Goal: Transaction & Acquisition: Purchase product/service

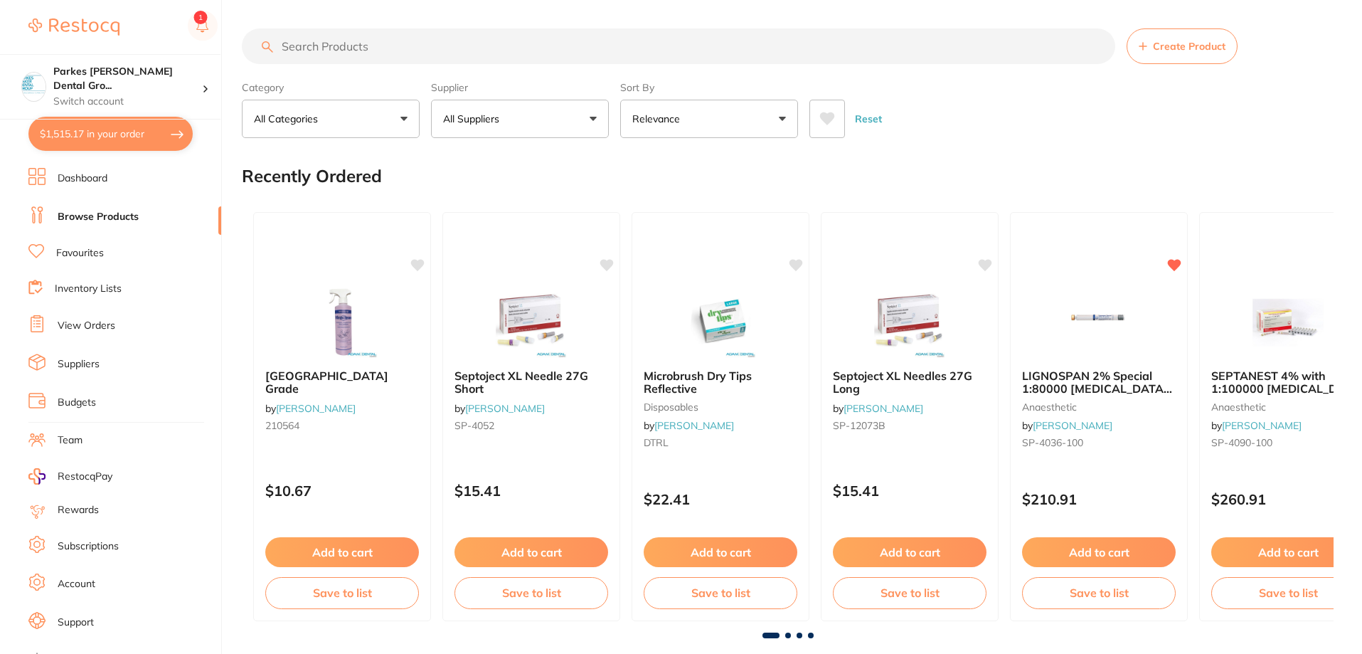
click at [383, 44] on input "search" at bounding box center [678, 46] width 873 height 36
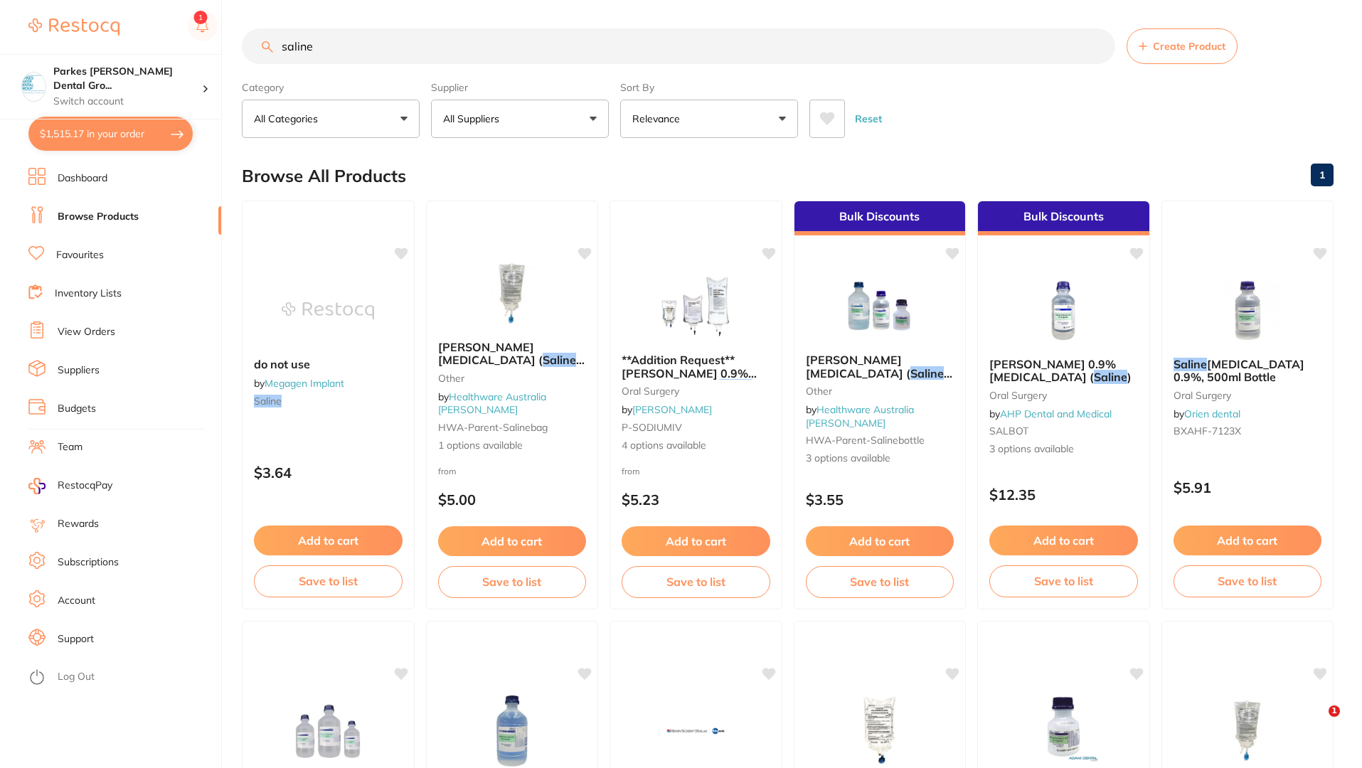
type input "salin"
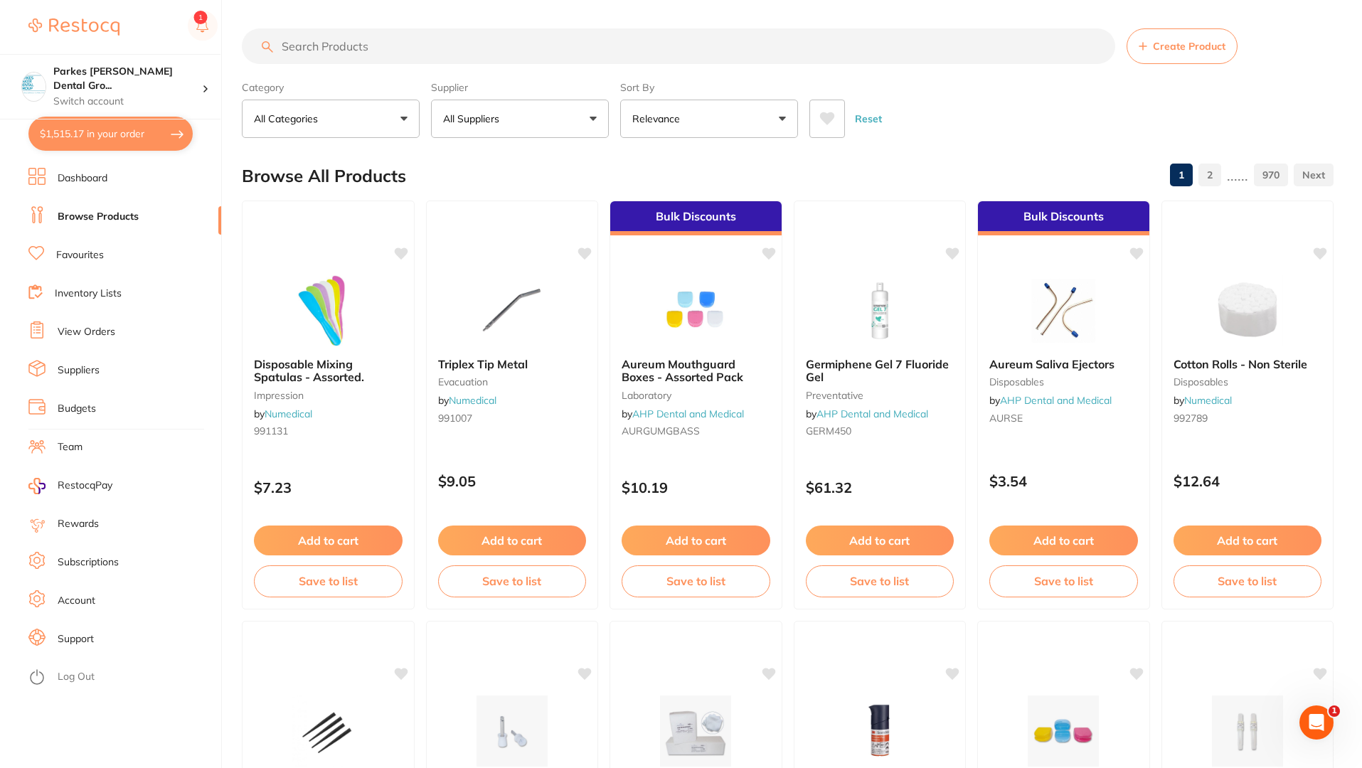
click at [415, 50] on input "search" at bounding box center [678, 46] width 873 height 36
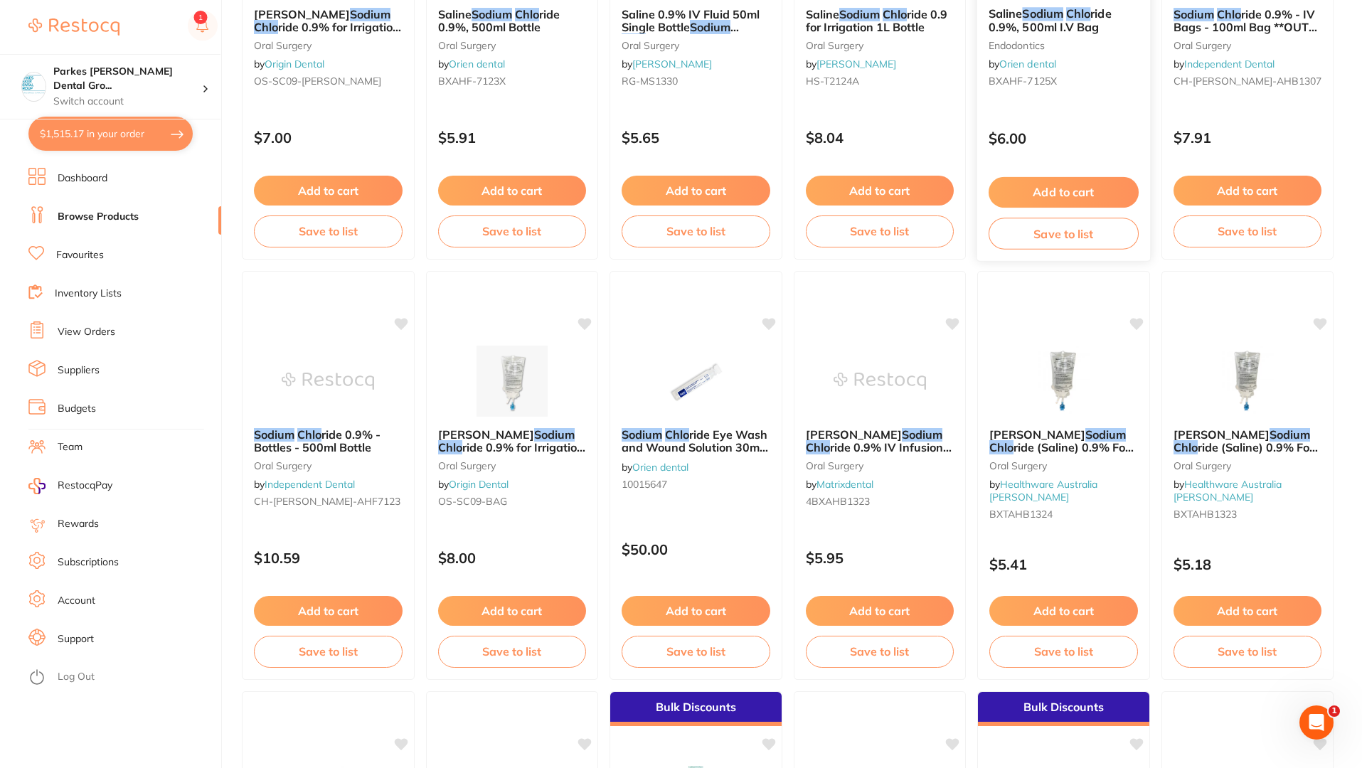
scroll to position [782, 0]
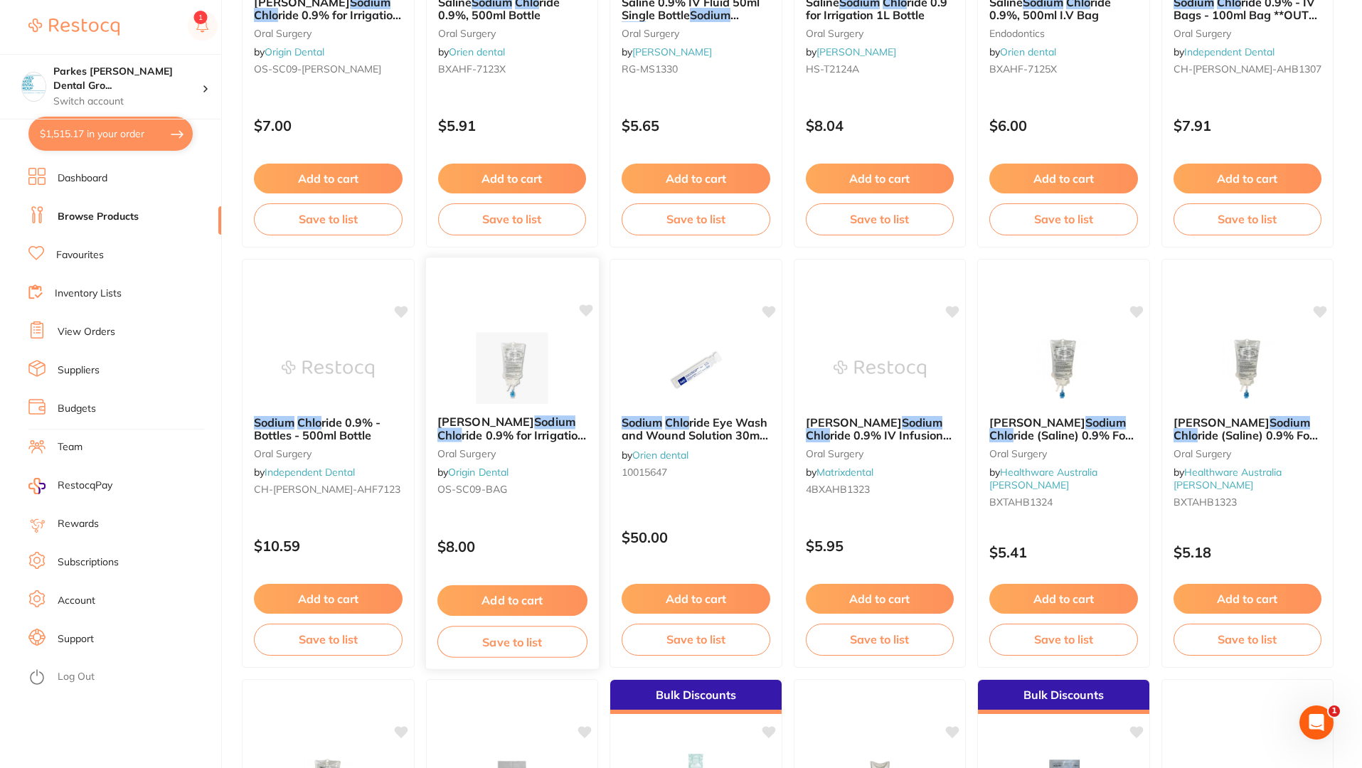
type input "sodium chlo"
click at [553, 479] on div "[PERSON_NAME] Sodium Chlo ride 0.9% for Irrigation 1000ml Bag [MEDICAL_DATA] by…" at bounding box center [511, 458] width 173 height 109
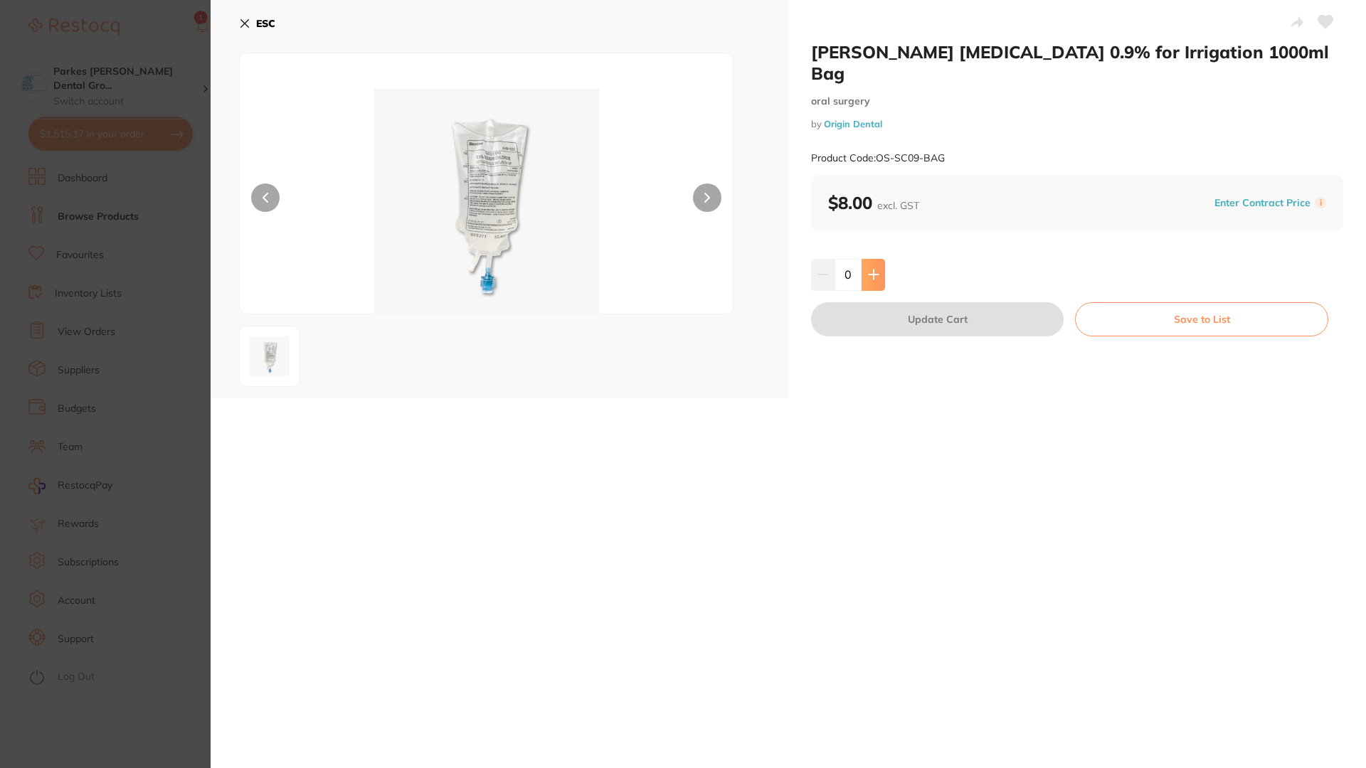
click at [875, 269] on icon at bounding box center [873, 274] width 11 height 11
type input "2"
click at [248, 25] on icon at bounding box center [244, 23] width 11 height 11
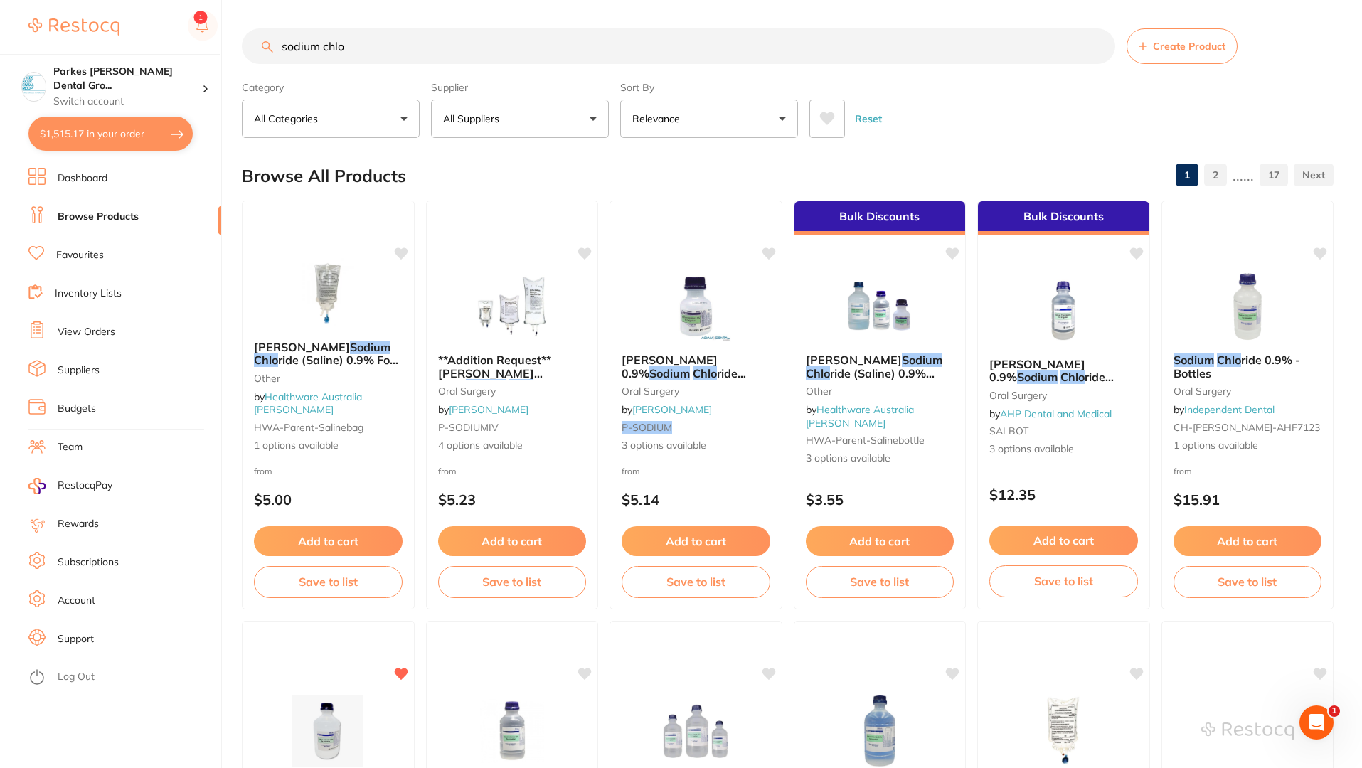
click at [598, 47] on input "sodium chlo" at bounding box center [678, 46] width 873 height 36
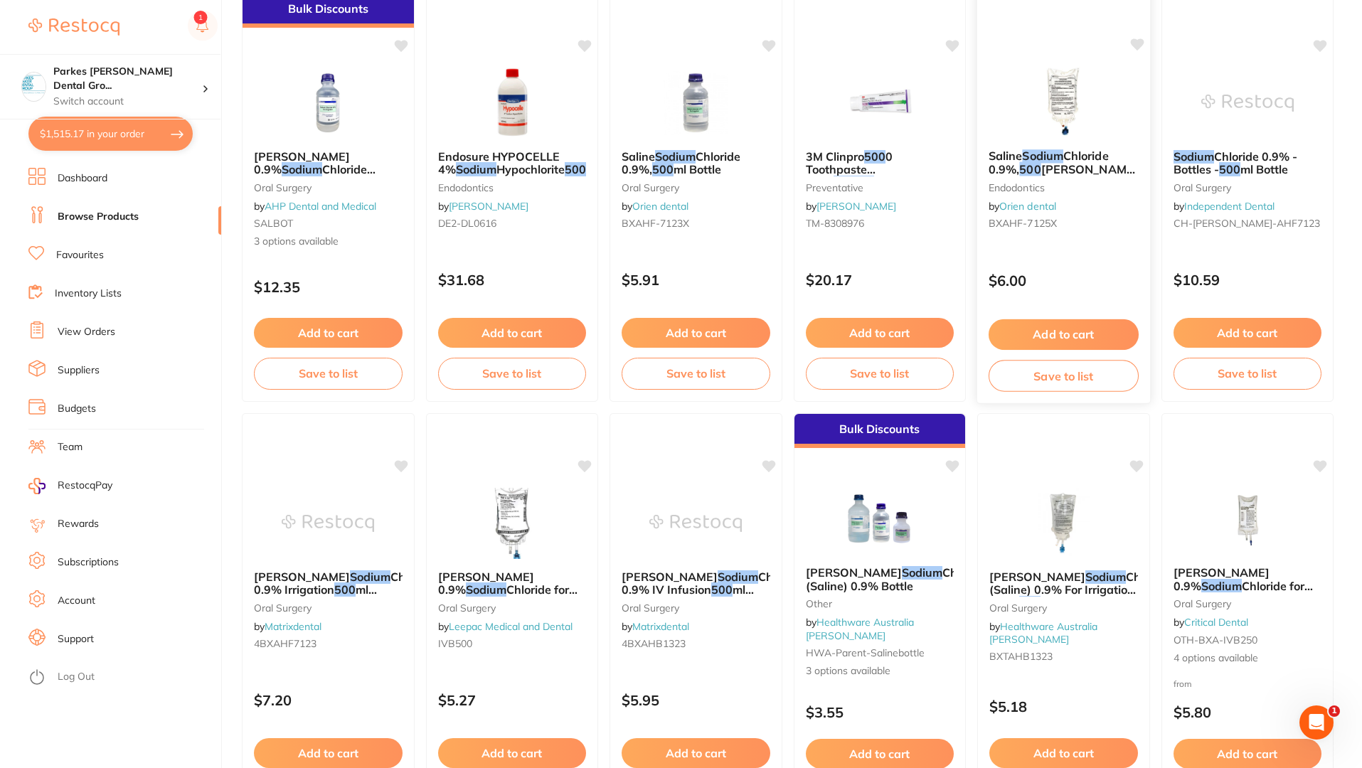
scroll to position [213, 0]
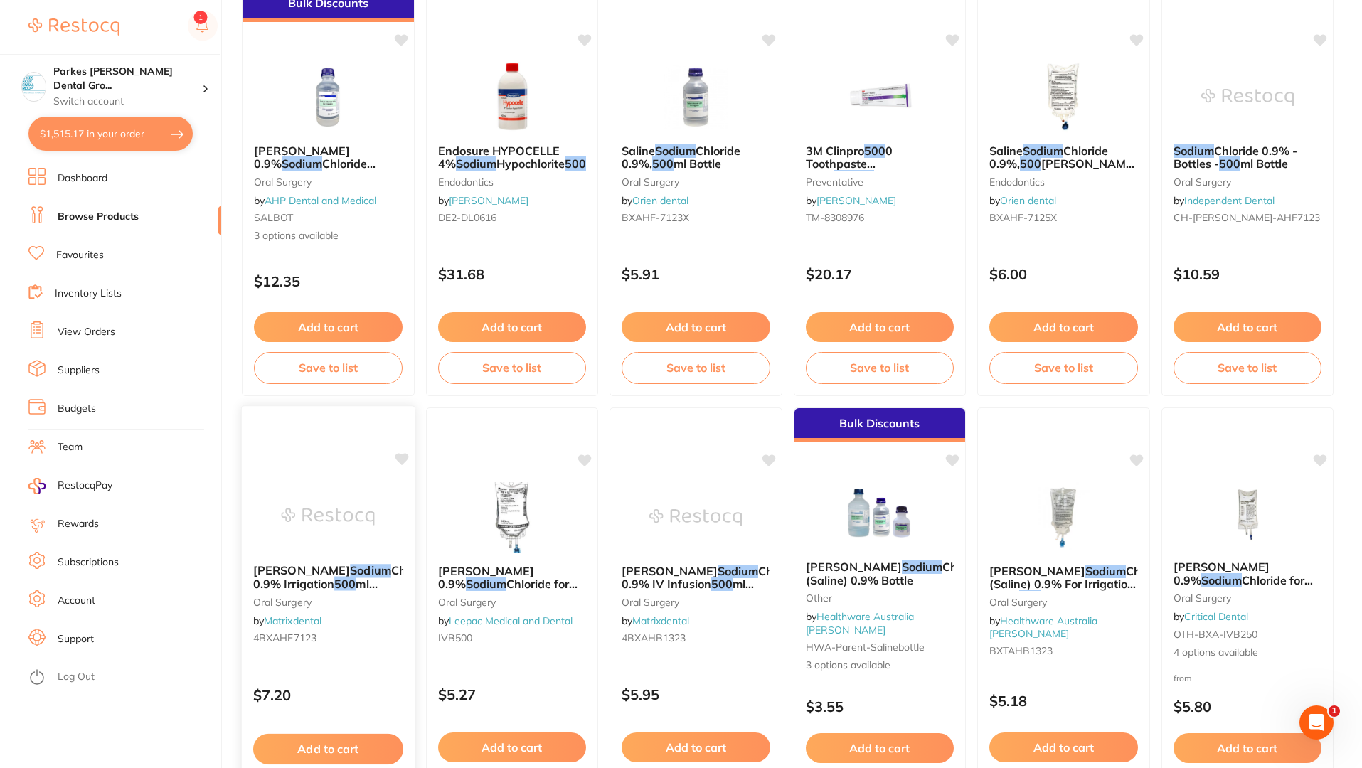
type input "sodium chlo 500"
click at [356, 650] on div "[PERSON_NAME] [MEDICAL_DATA] 0.9% Irrigation 500 ml Bottle - AHF7123 [MEDICAL_D…" at bounding box center [328, 607] width 173 height 109
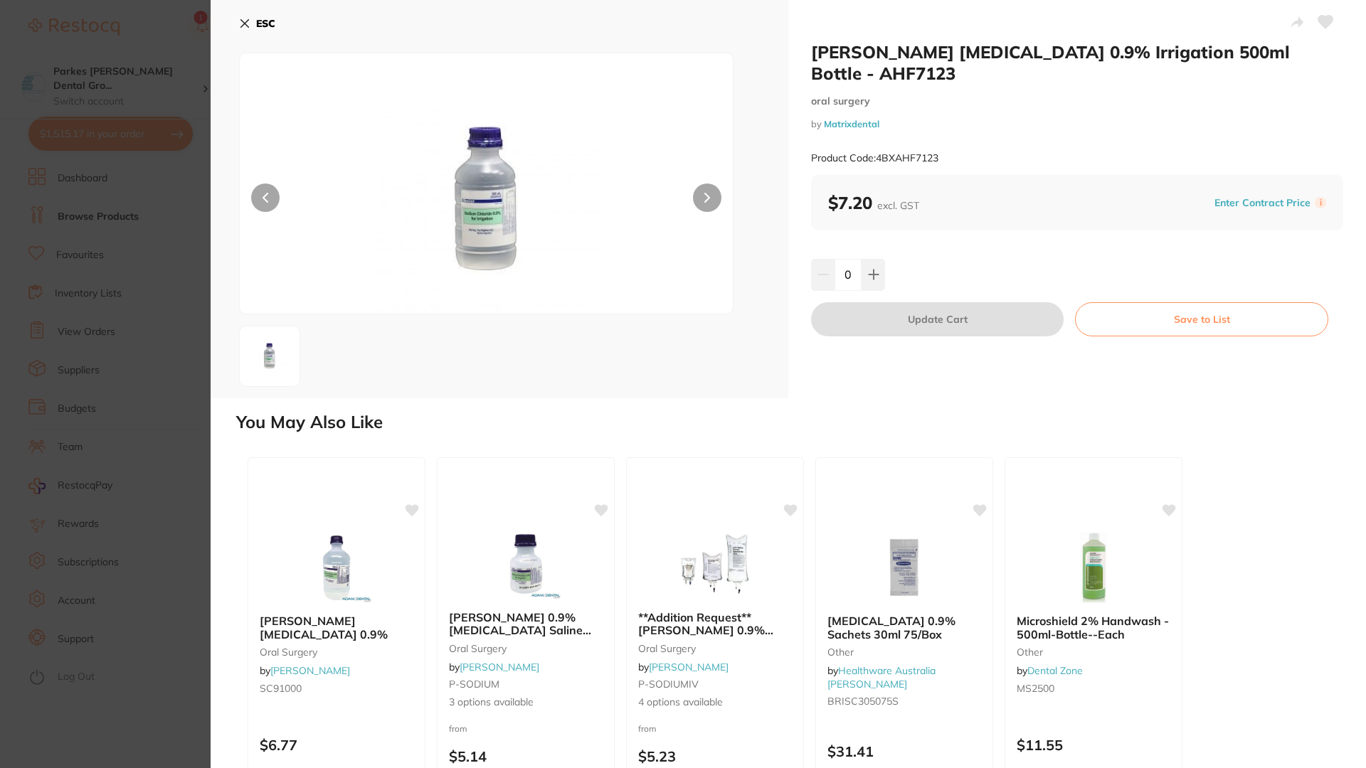
click at [246, 26] on icon at bounding box center [245, 24] width 8 height 8
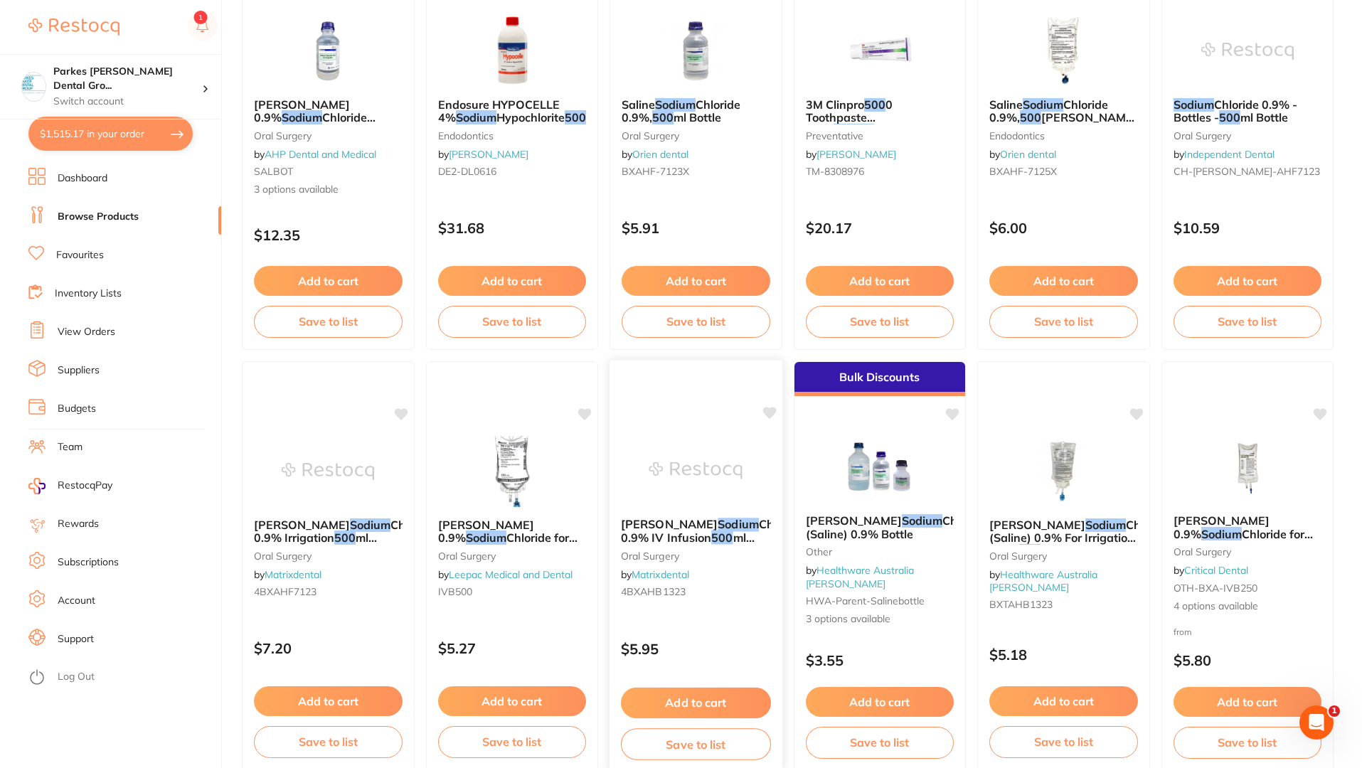
scroll to position [284, 0]
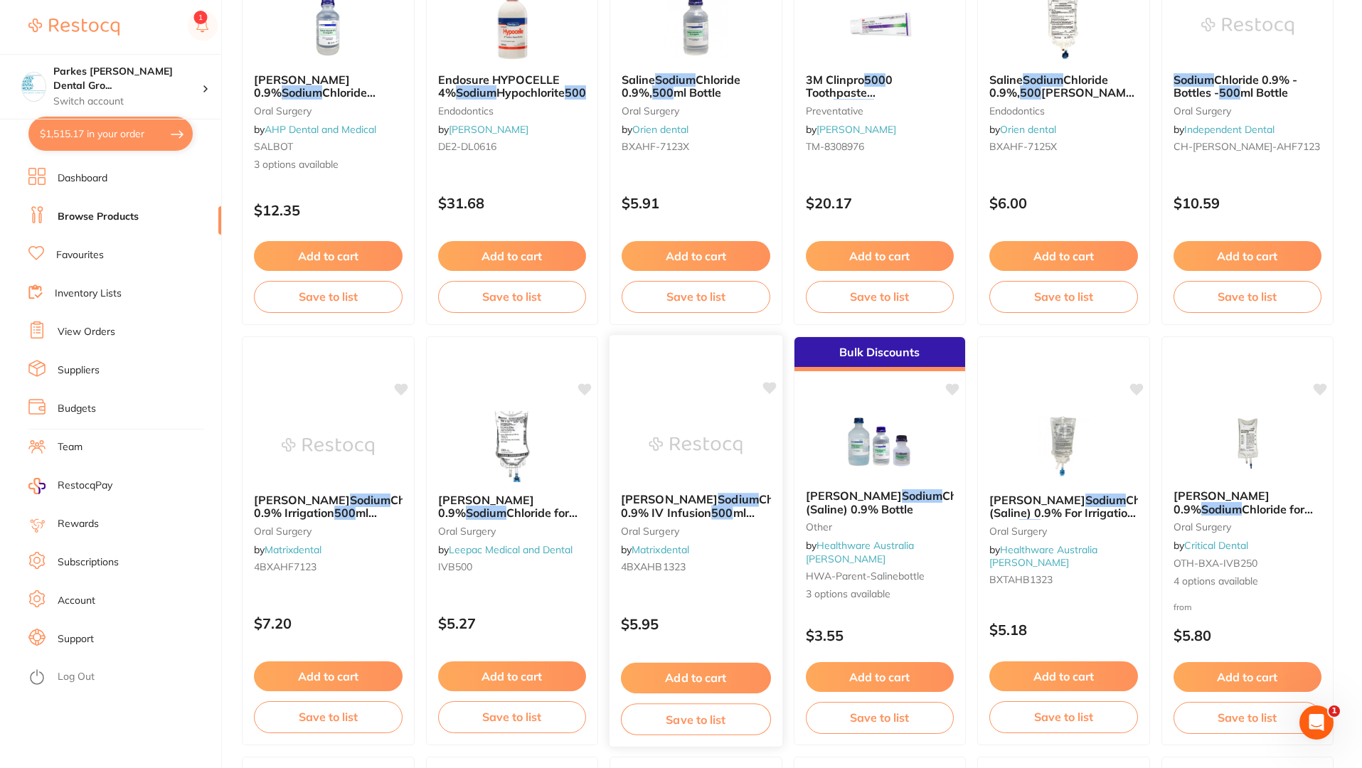
click at [732, 578] on div "[PERSON_NAME] [MEDICAL_DATA] 0.9% IV Infusion 500 ml Viaflex Bag AHB1323 [MEDIC…" at bounding box center [696, 535] width 173 height 109
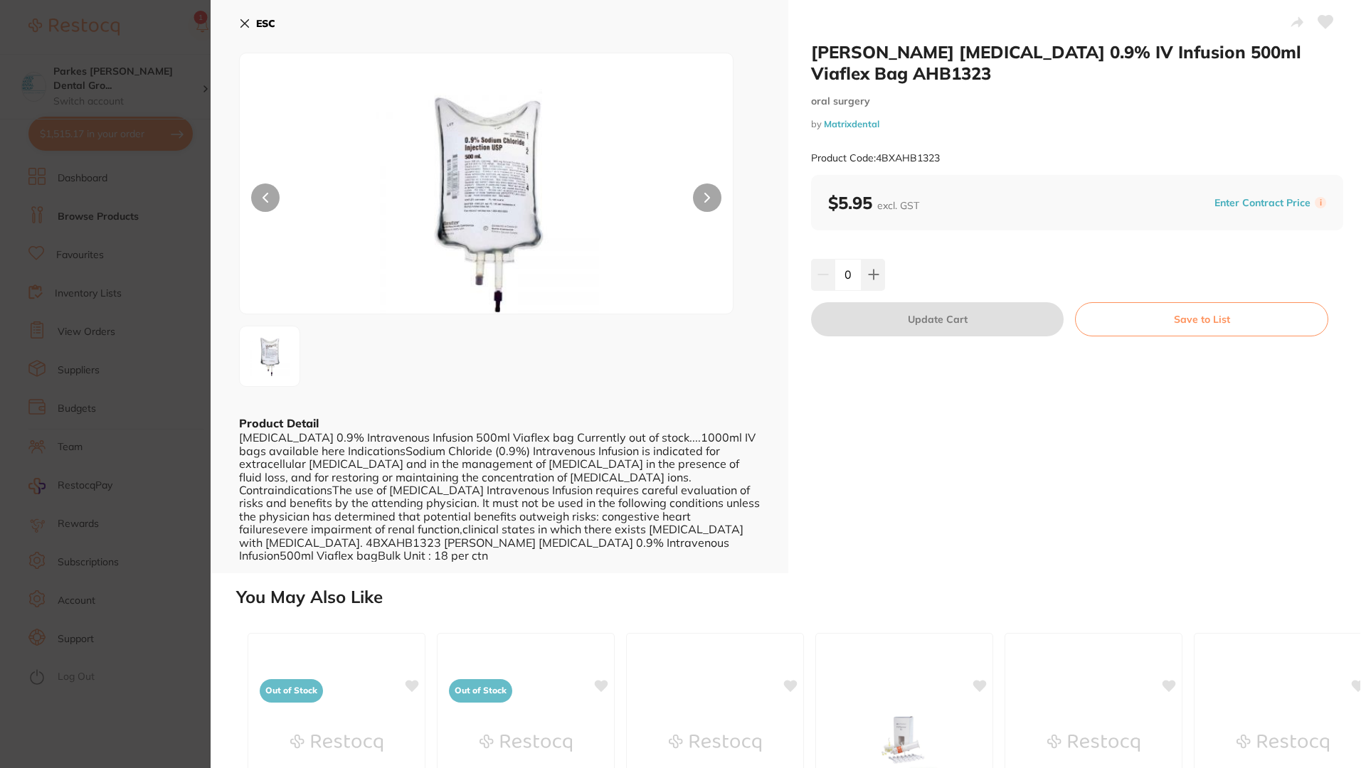
click at [247, 22] on icon at bounding box center [245, 24] width 8 height 8
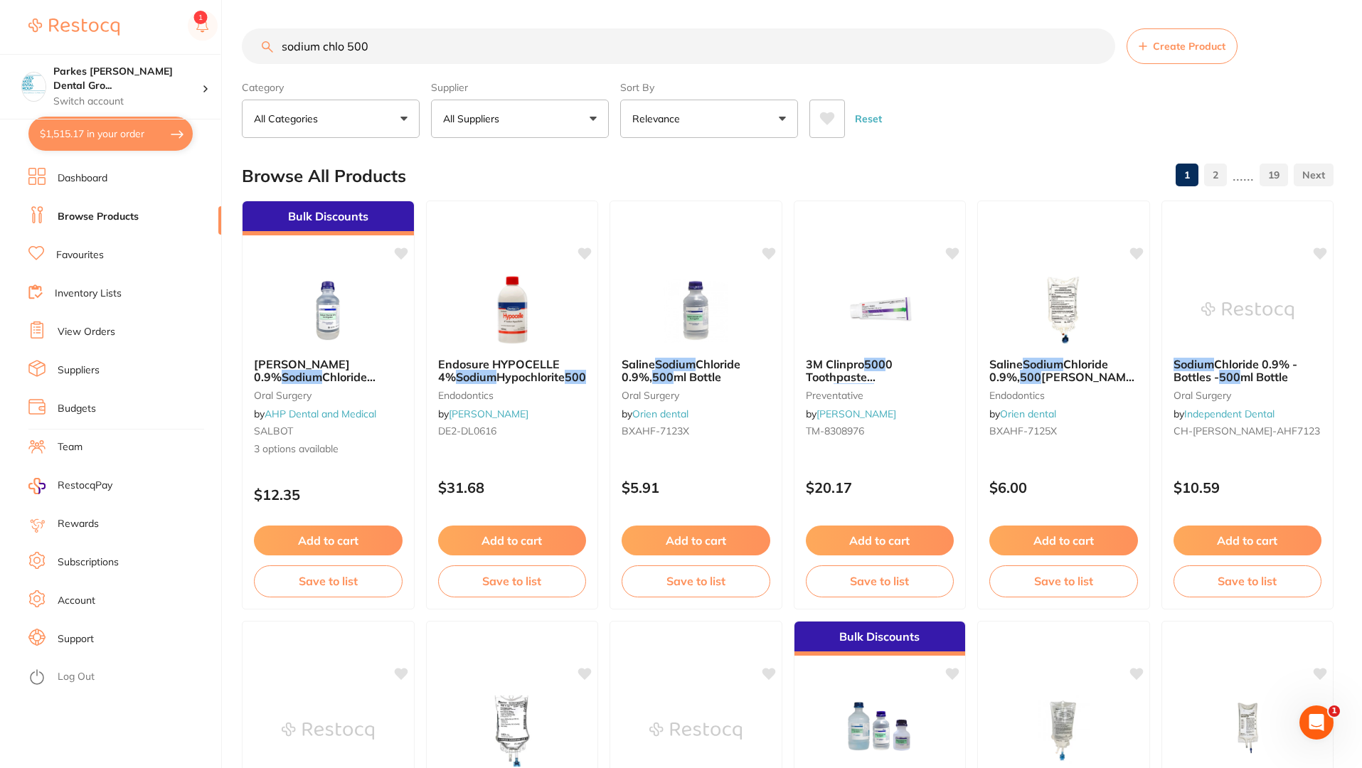
click at [1036, 319] on img at bounding box center [1063, 310] width 92 height 71
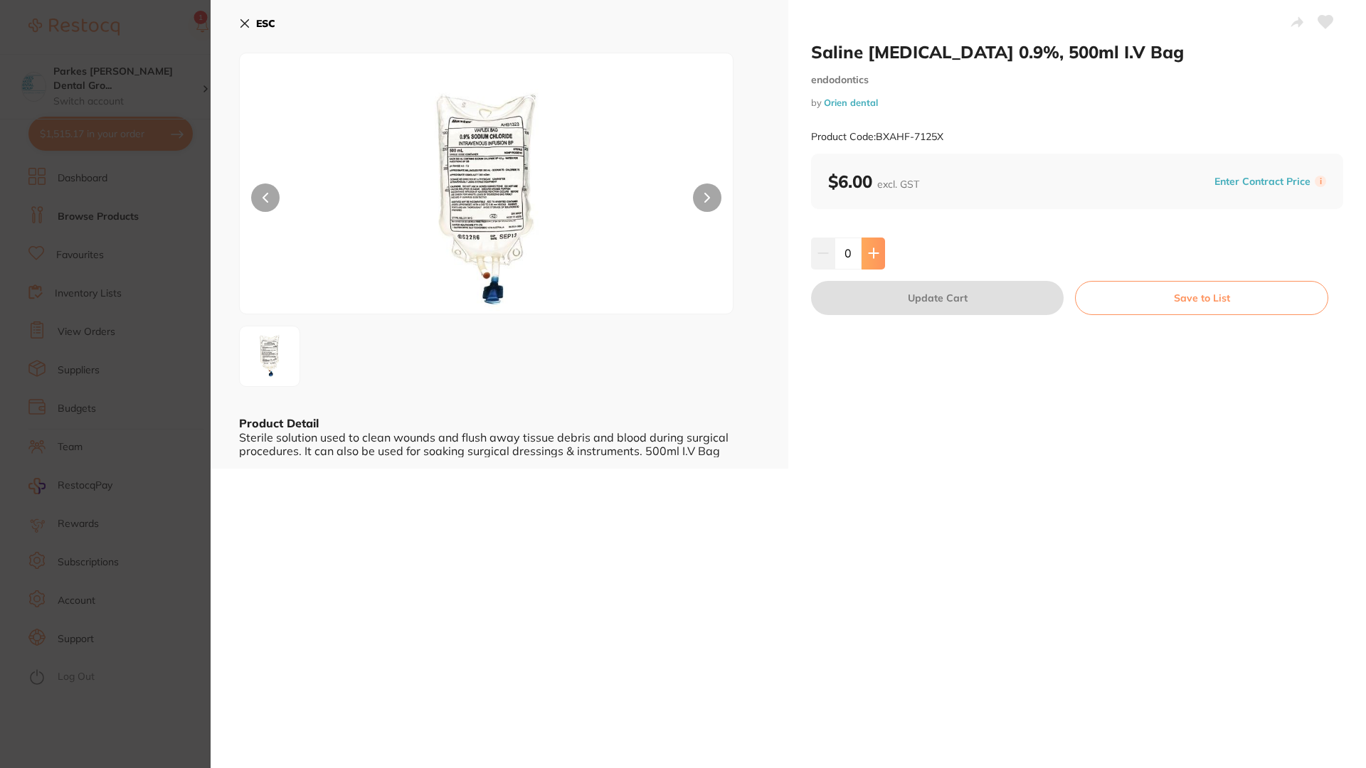
click at [876, 248] on icon at bounding box center [873, 253] width 11 height 11
type input "3"
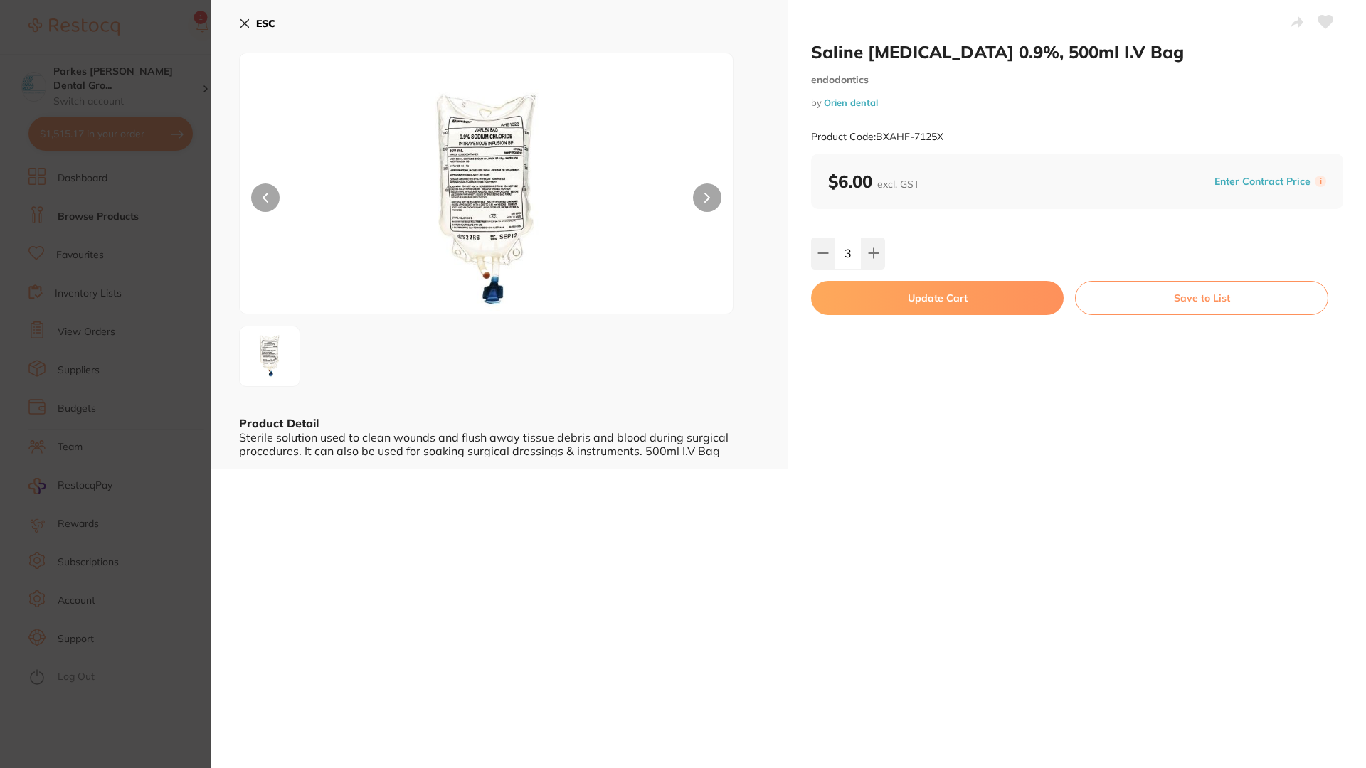
click at [972, 292] on button "Update Cart" at bounding box center [937, 298] width 252 height 34
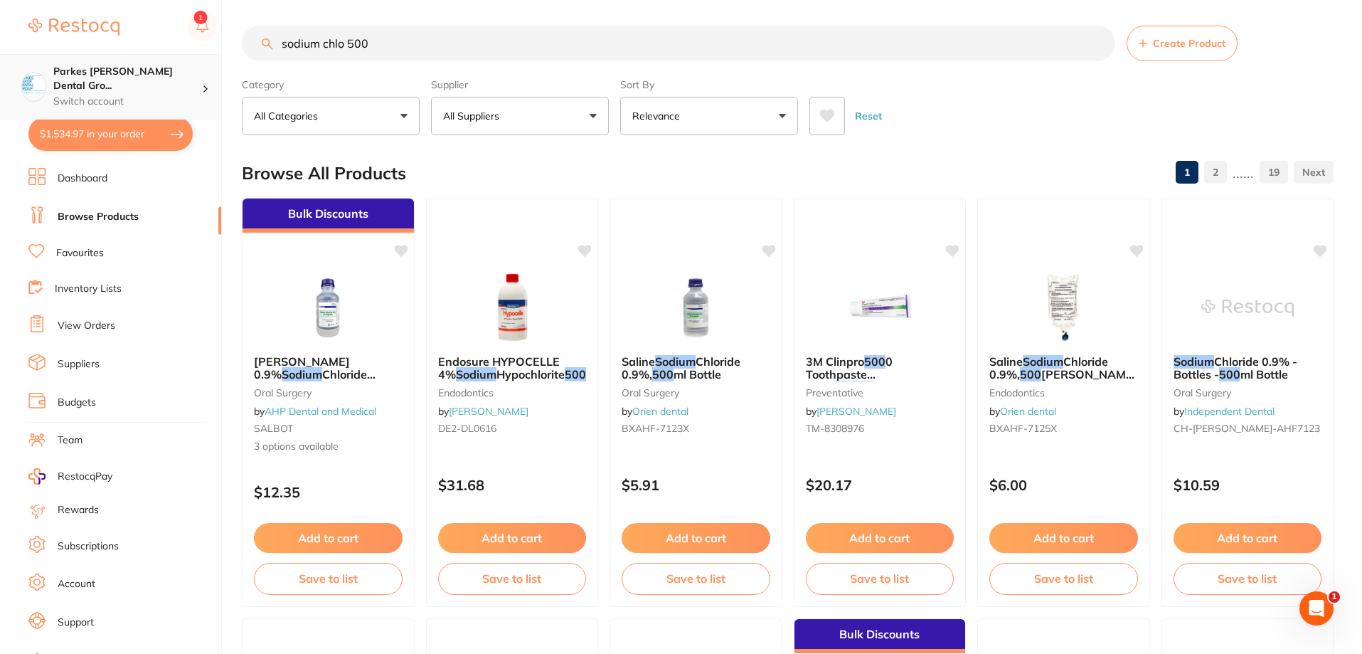
scroll to position [1, 0]
drag, startPoint x: 431, startPoint y: 53, endPoint x: 82, endPoint y: 65, distance: 349.4
click at [87, 66] on div "$1,534.97 Parkes [PERSON_NAME] Dental Gro... Switch account Parkes [PERSON_NAME…" at bounding box center [681, 324] width 1362 height 654
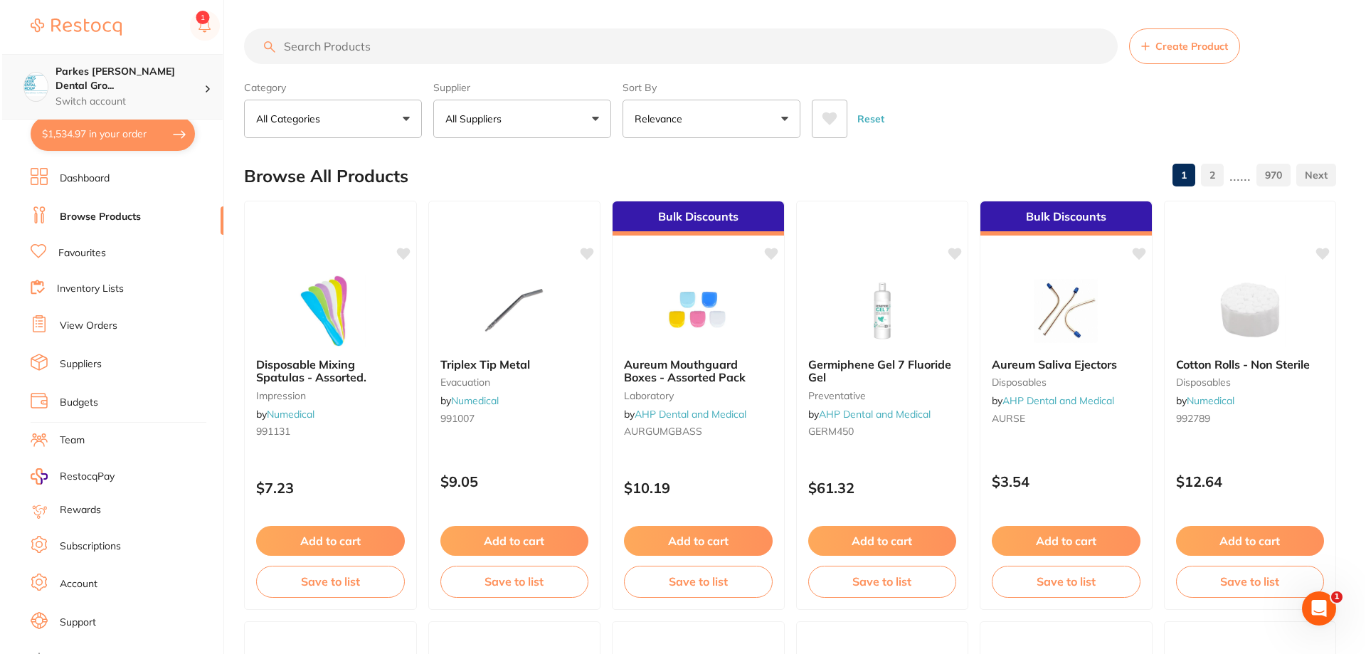
scroll to position [0, 0]
click at [91, 130] on button "$1,534.97 in your order" at bounding box center [110, 134] width 164 height 34
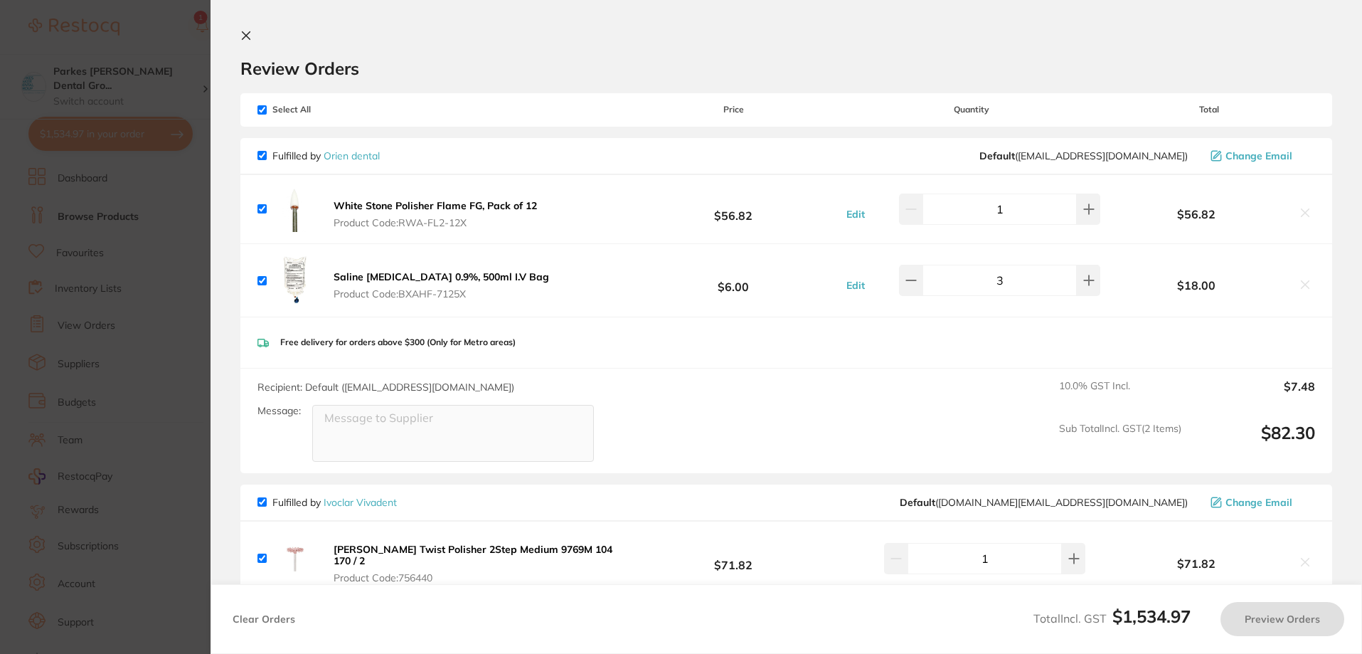
checkbox input "true"
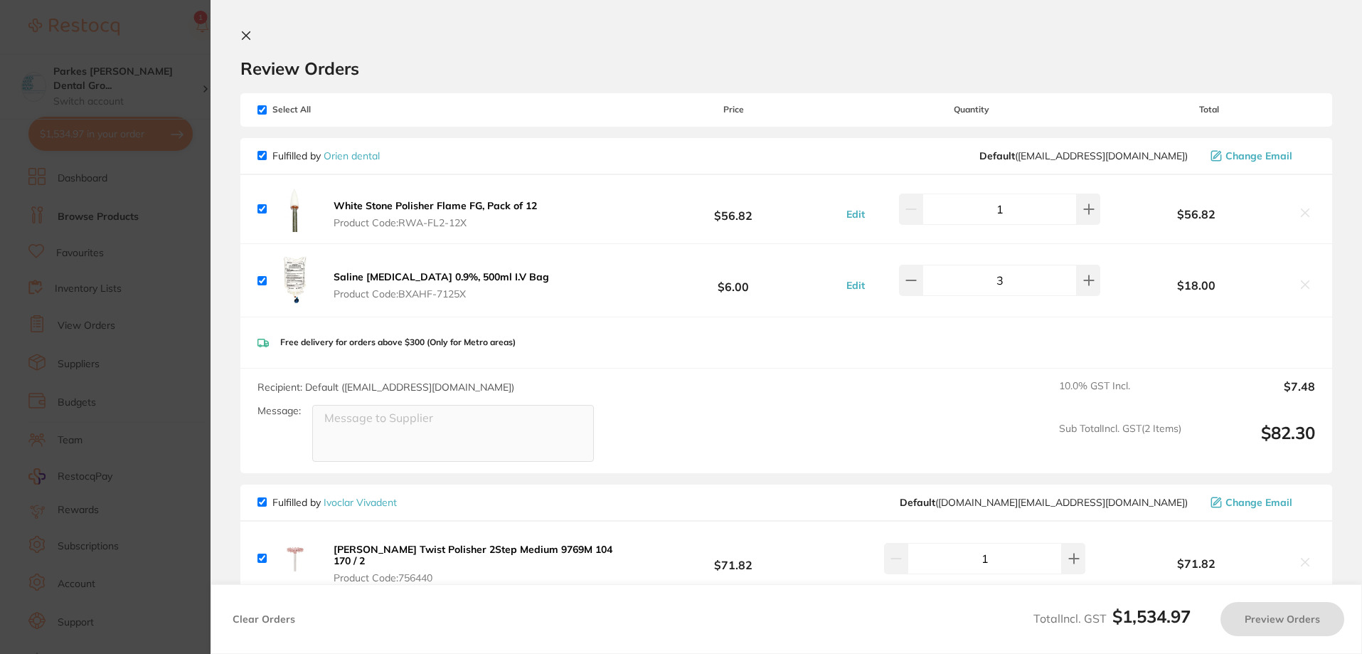
checkbox input "true"
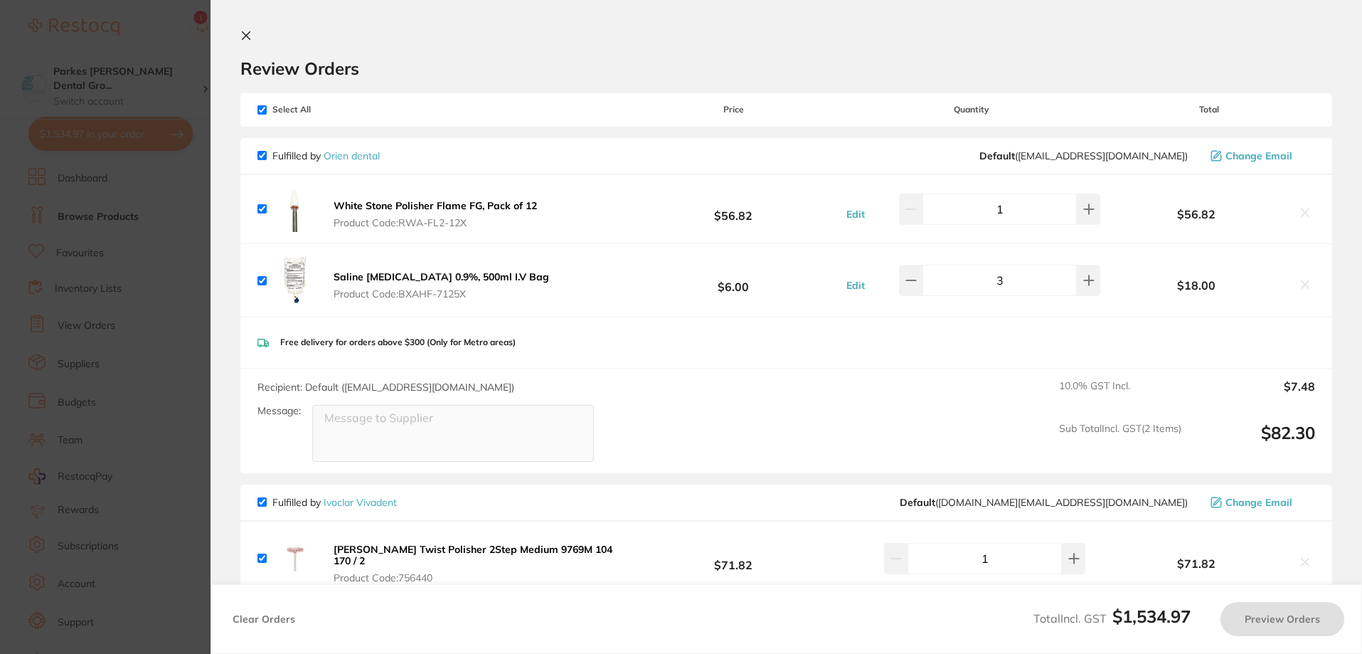
checkbox input "true"
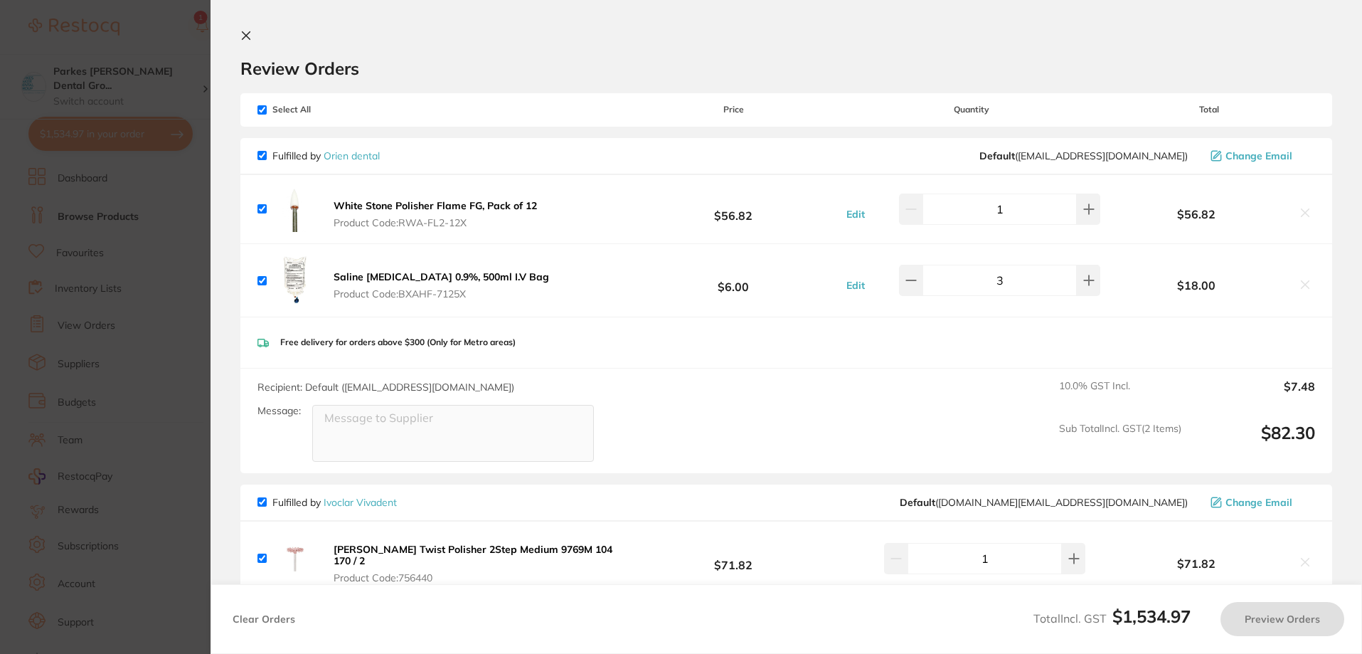
checkbox input "true"
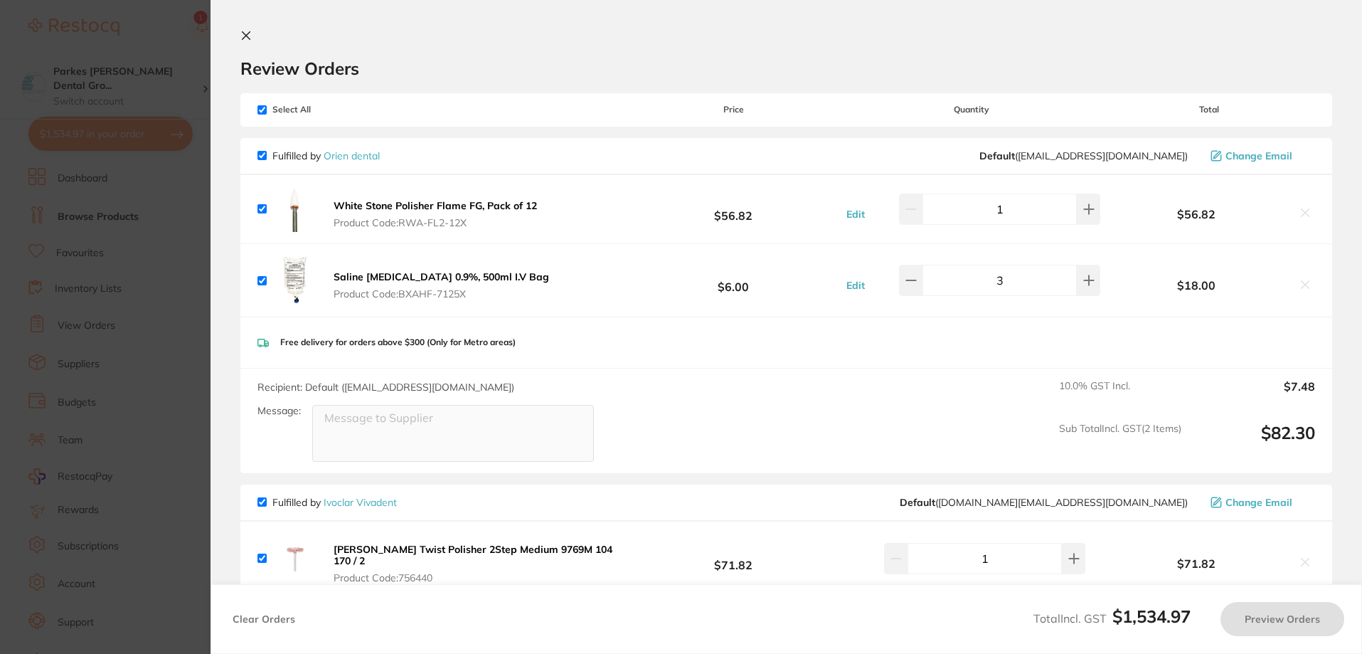
checkbox input "true"
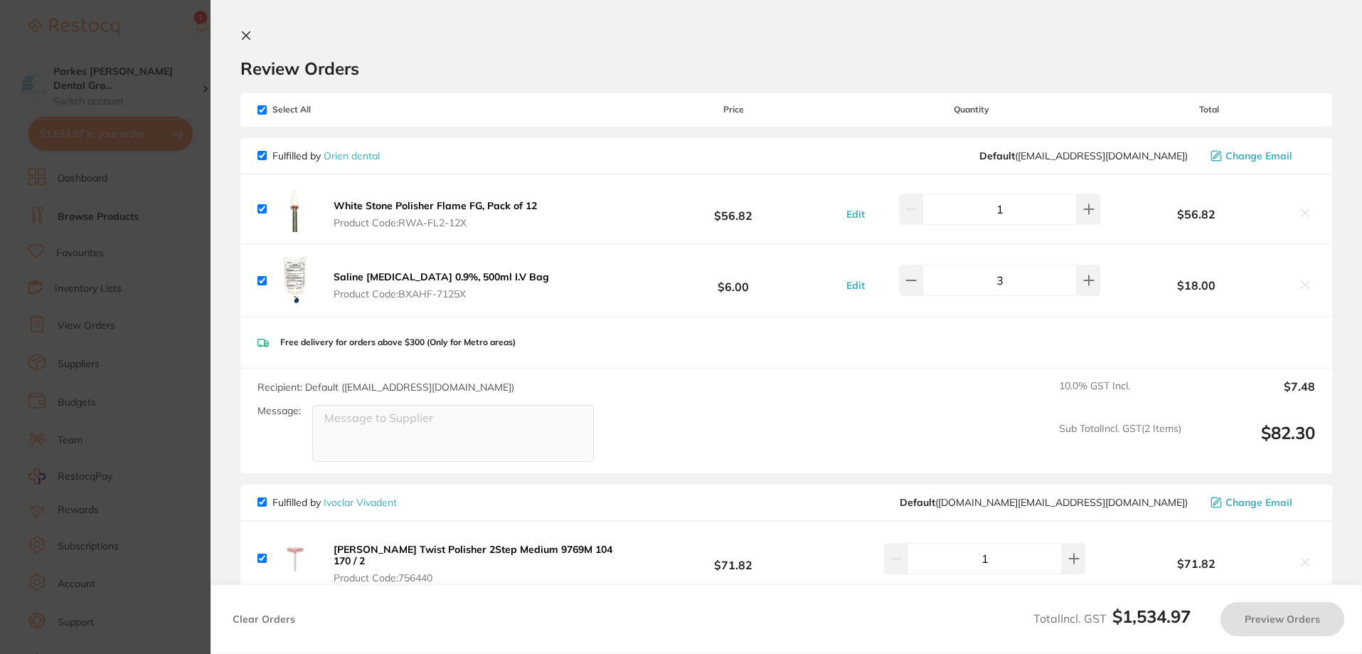
checkbox input "true"
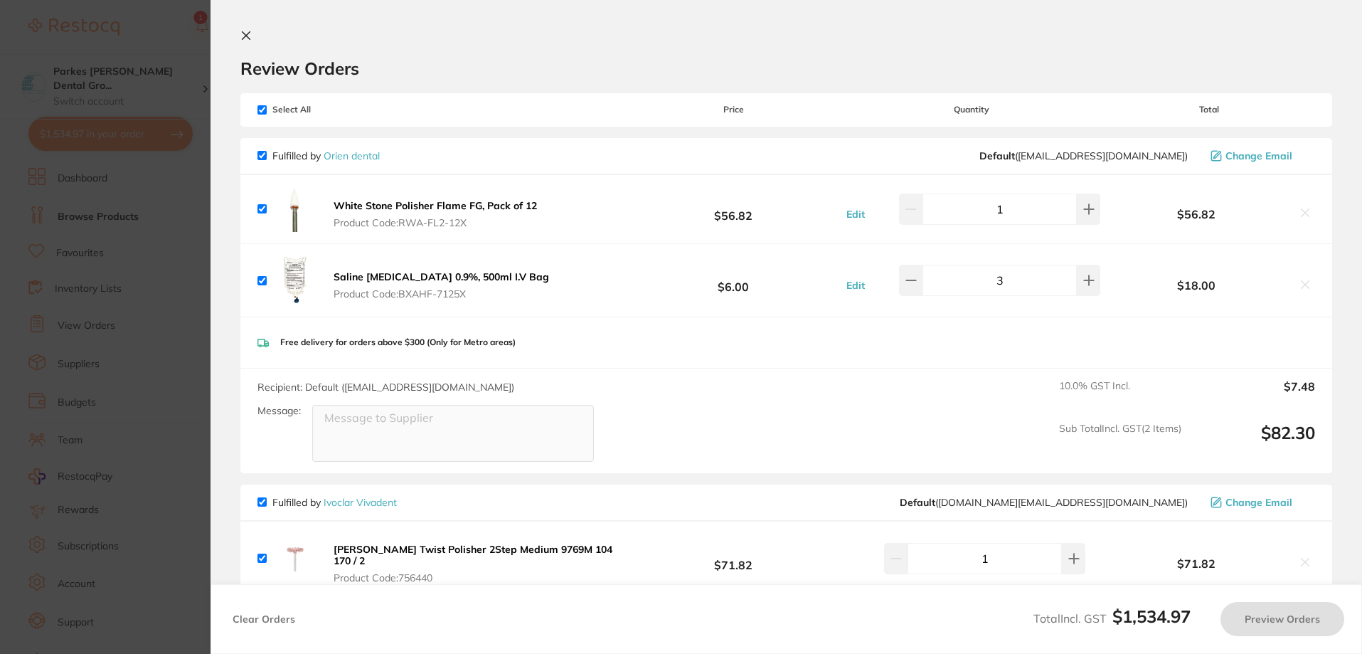
checkbox input "true"
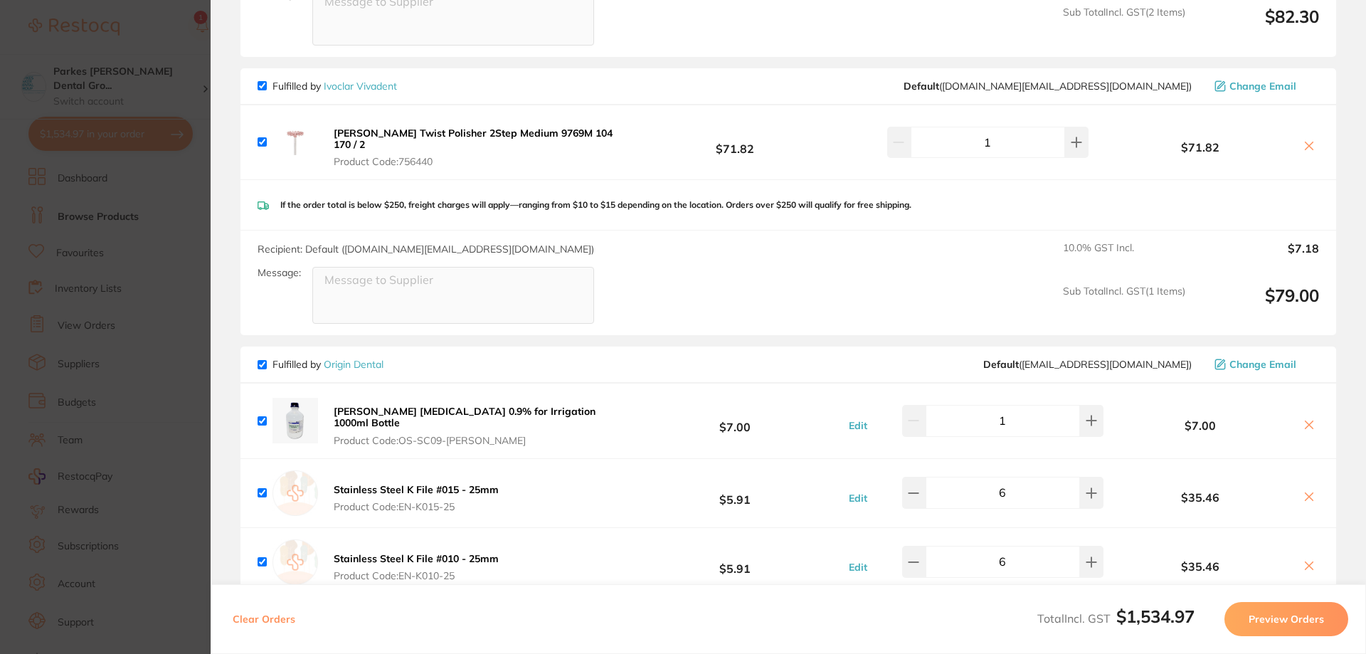
scroll to position [427, 0]
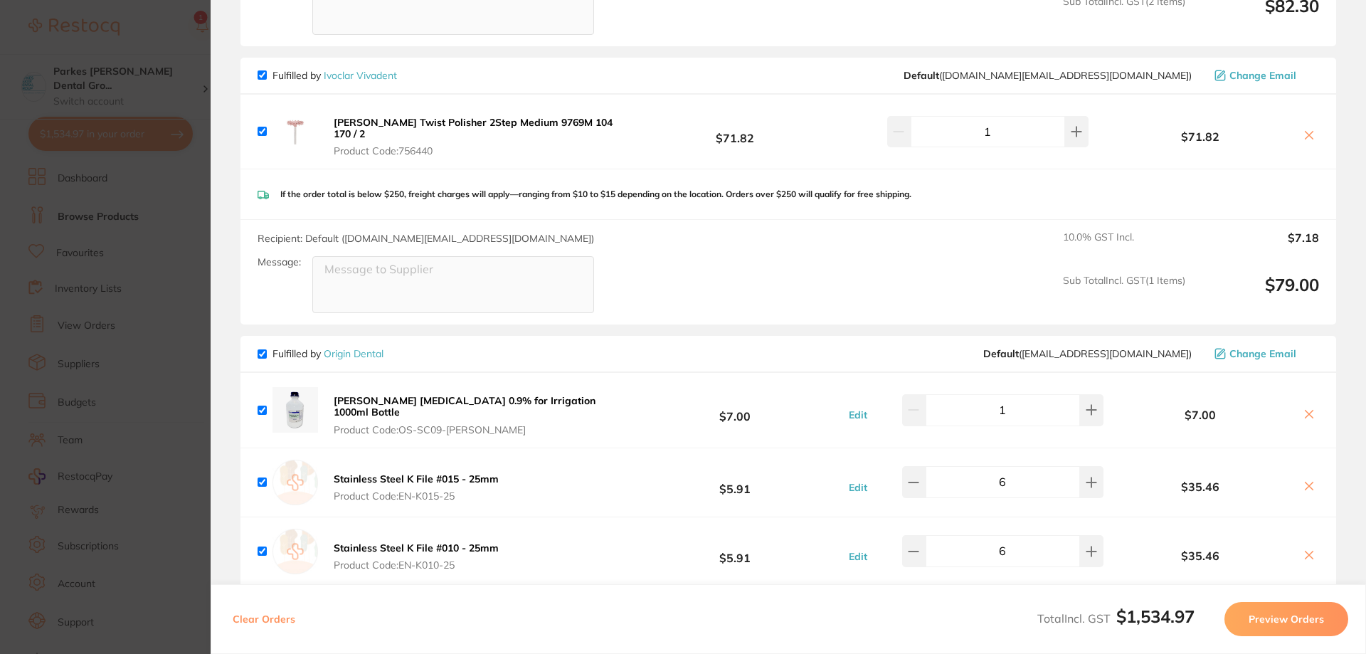
drag, startPoint x: 158, startPoint y: 50, endPoint x: 294, endPoint y: 38, distance: 136.4
click at [158, 48] on section "Update RRP Set your pre negotiated price for this item. Item Agreed RRP (excl. …" at bounding box center [683, 327] width 1366 height 654
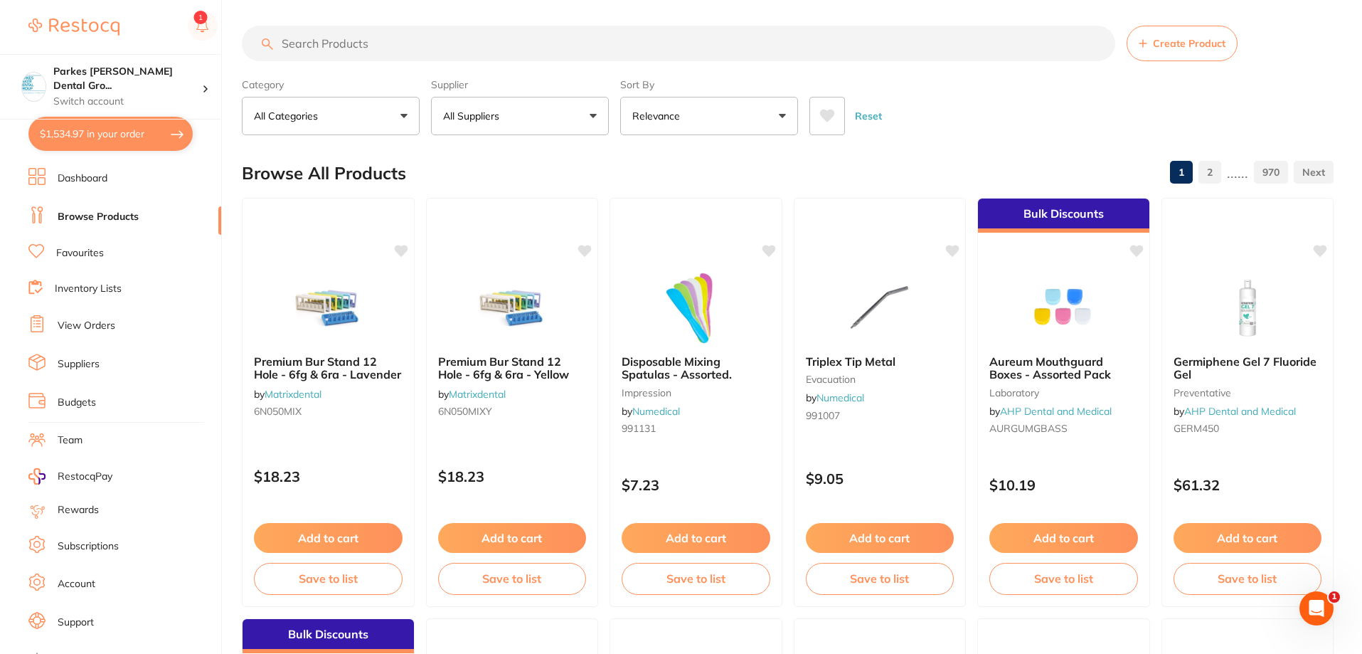
click at [350, 46] on input "search" at bounding box center [678, 44] width 873 height 36
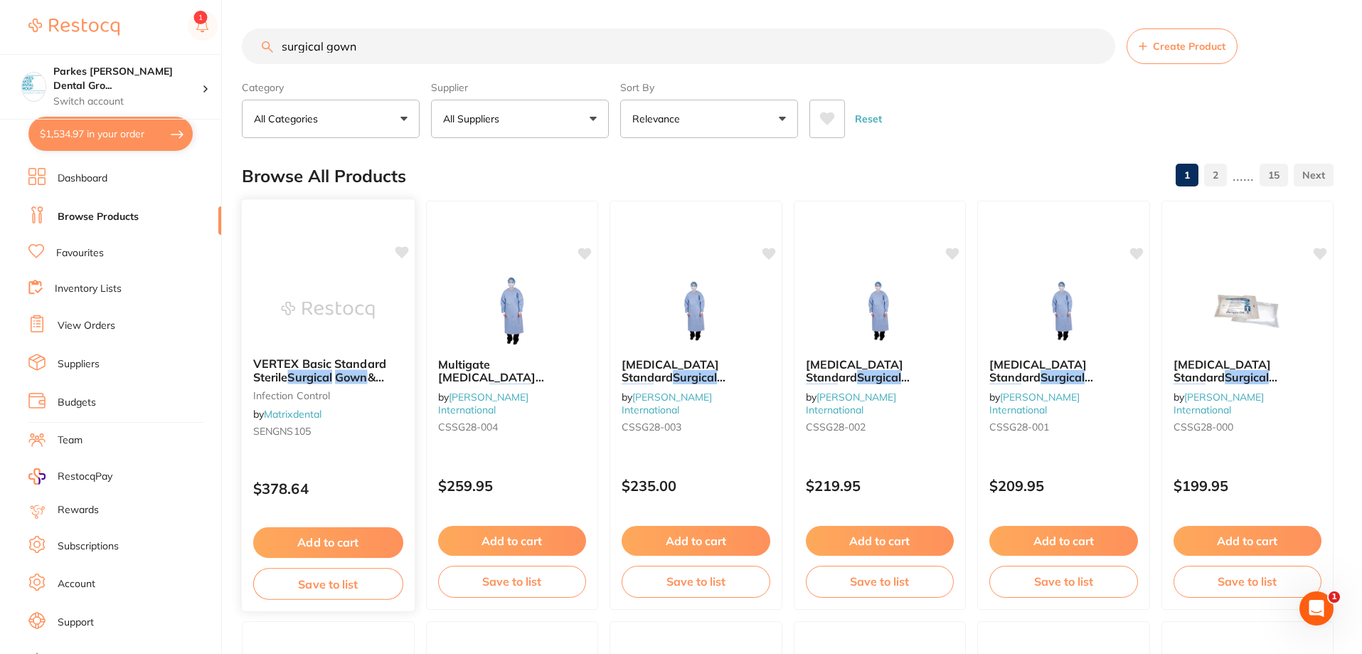
scroll to position [0, 0]
type input "surgical gown"
click at [508, 127] on button "All Suppliers" at bounding box center [520, 119] width 178 height 38
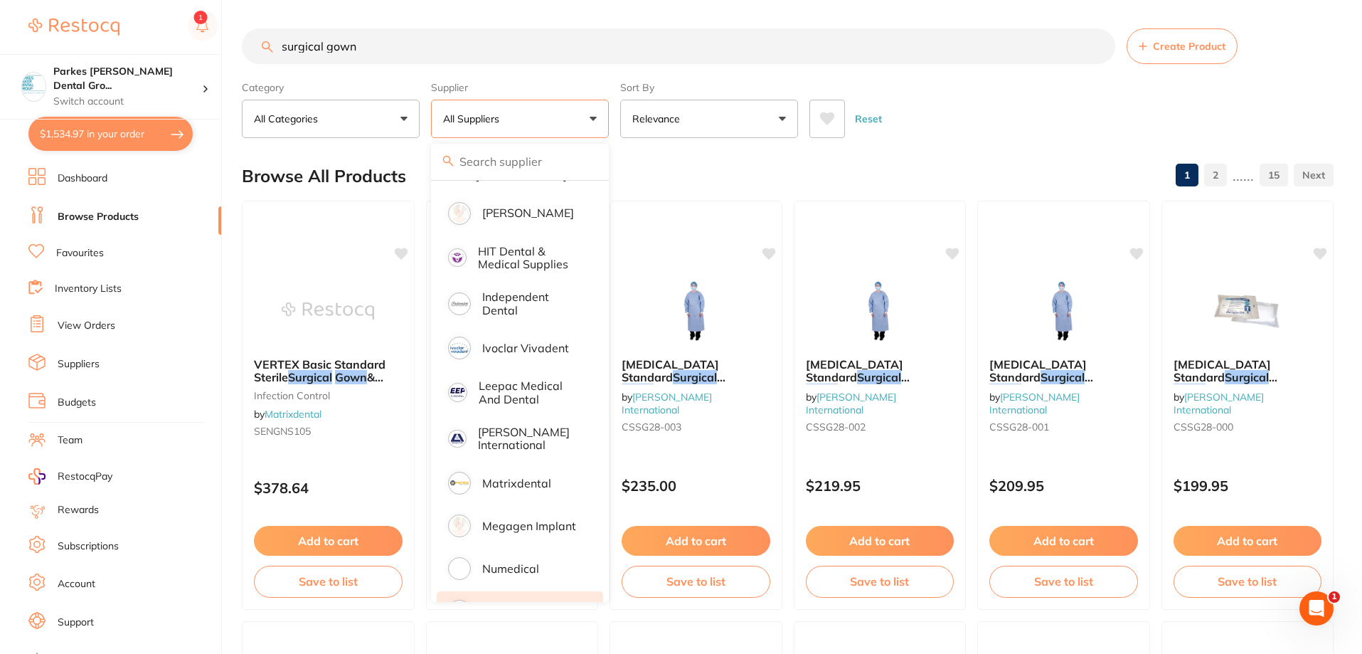
scroll to position [782, 0]
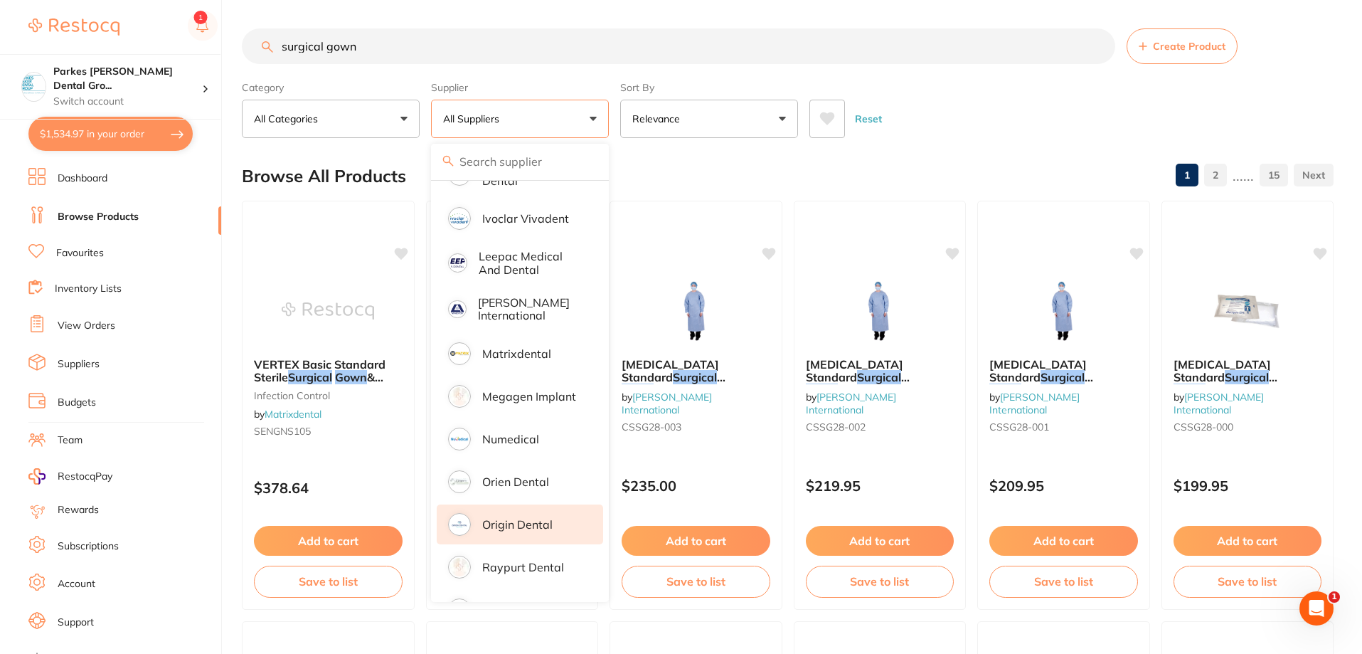
click at [527, 518] on p "Origin Dental" at bounding box center [517, 524] width 70 height 13
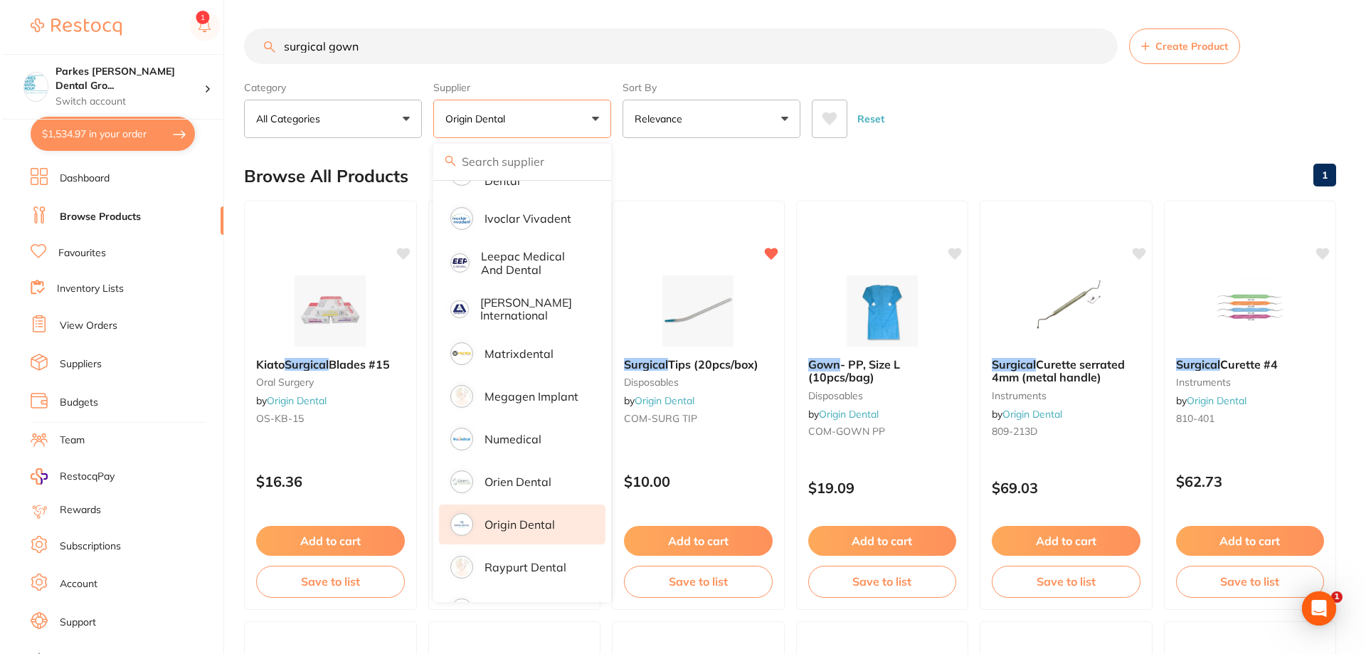
scroll to position [0, 0]
click at [980, 120] on div "Reset" at bounding box center [1065, 113] width 513 height 50
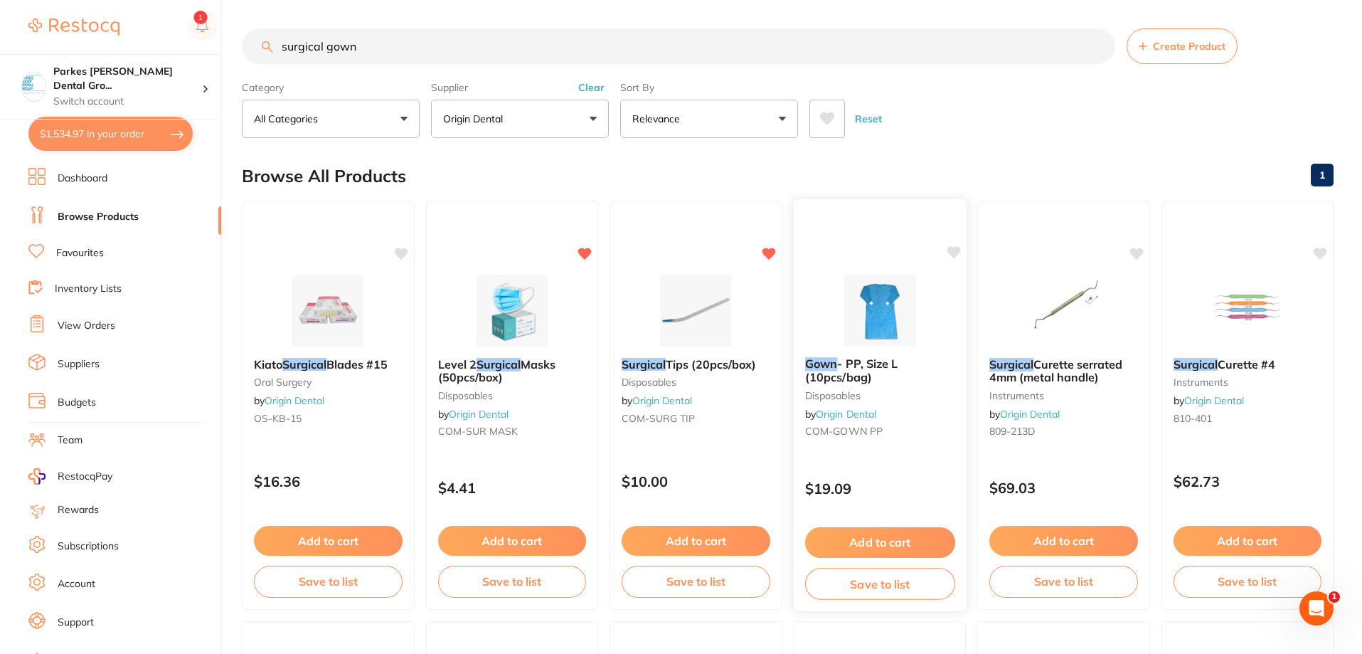
click at [900, 437] on small "COM-GOWN PP" at bounding box center [879, 430] width 150 height 11
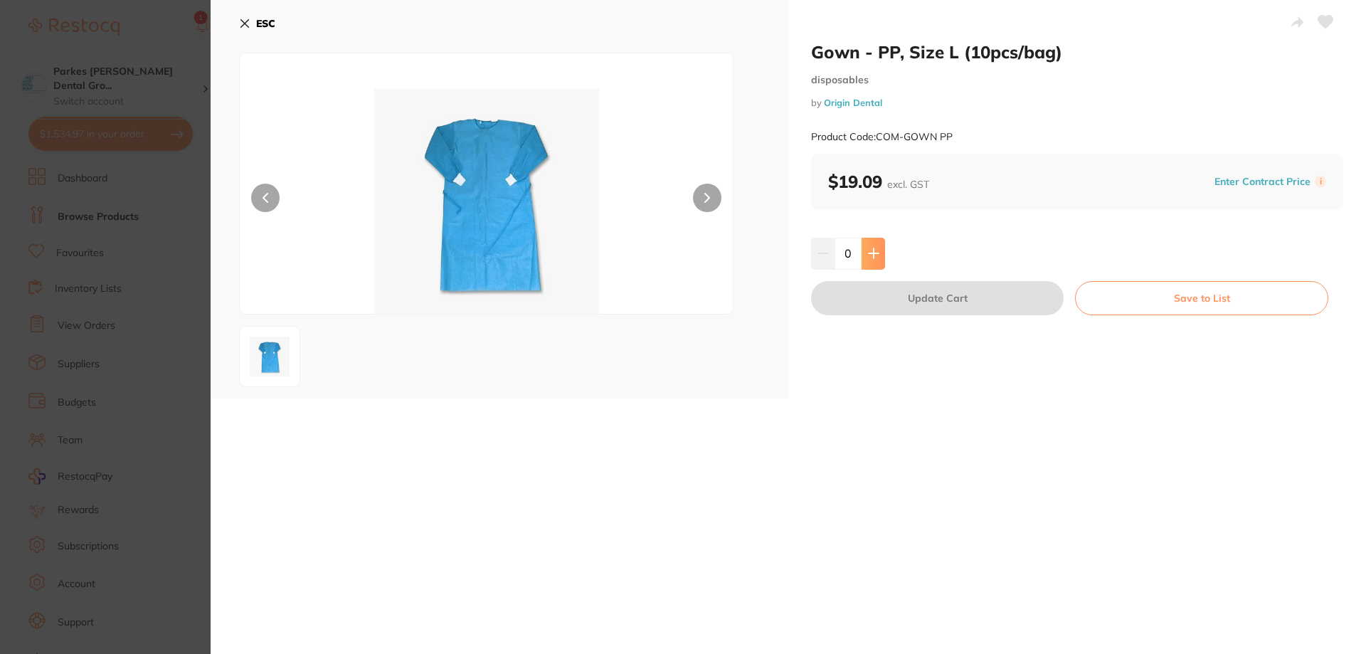
click at [868, 255] on icon at bounding box center [873, 253] width 11 height 11
type input "1"
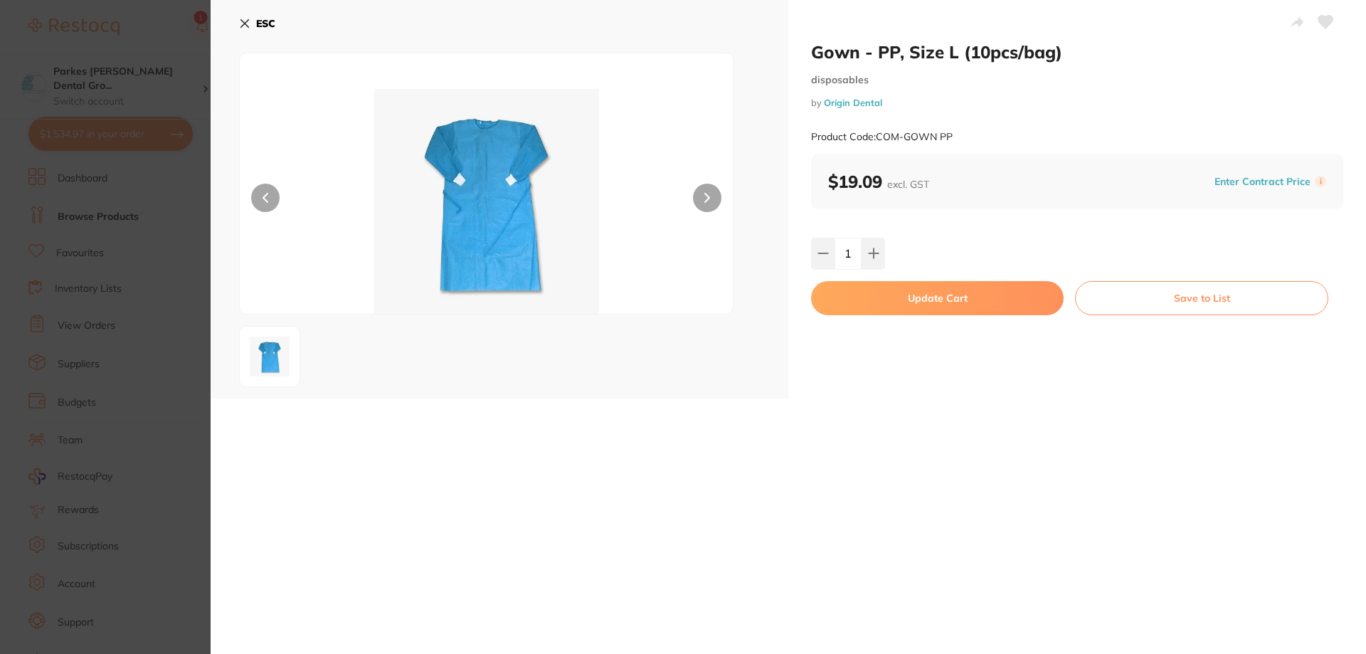
click at [947, 297] on button "Update Cart" at bounding box center [937, 298] width 252 height 34
checkbox input "false"
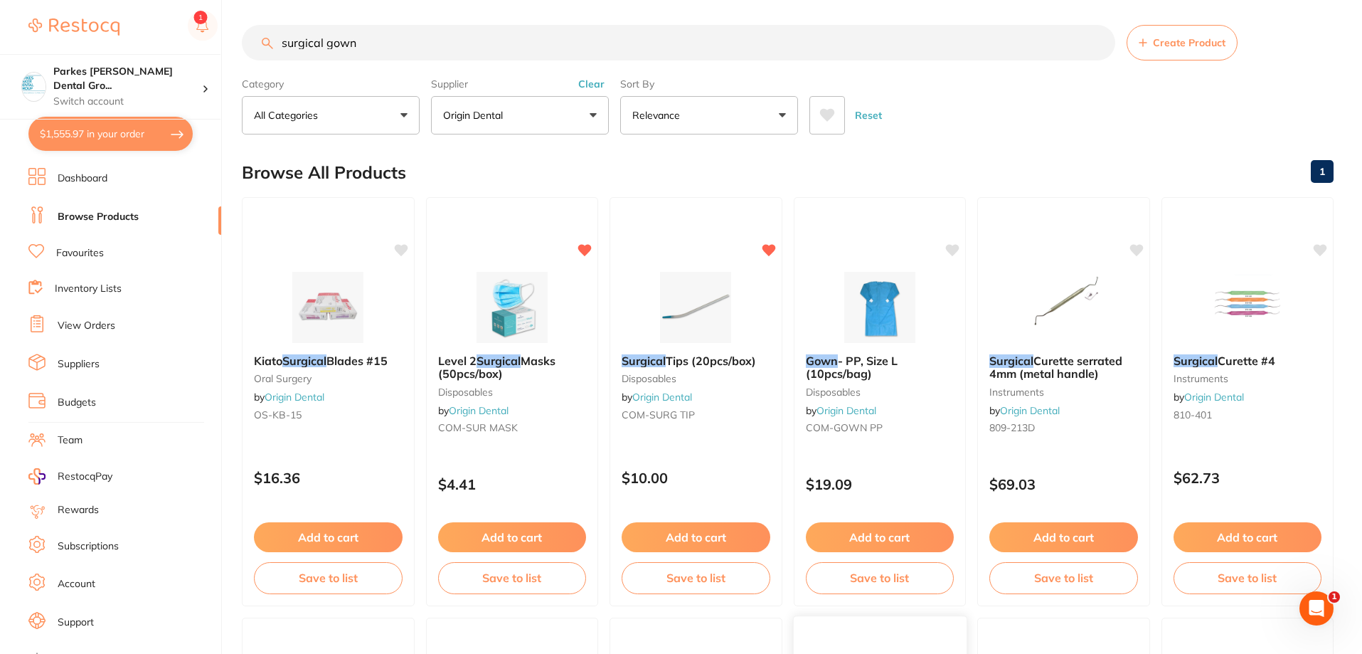
scroll to position [3, 0]
click at [528, 531] on button "Add to cart" at bounding box center [512, 539] width 150 height 31
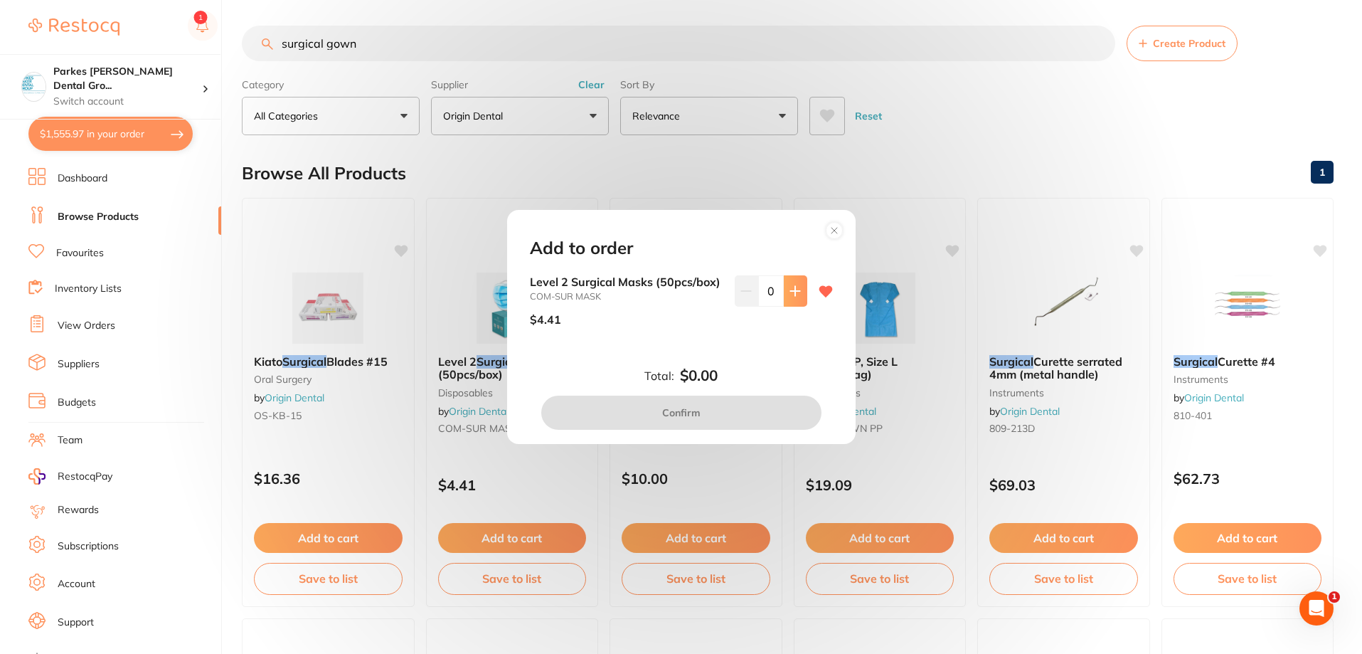
scroll to position [0, 0]
click at [789, 292] on icon at bounding box center [794, 290] width 11 height 11
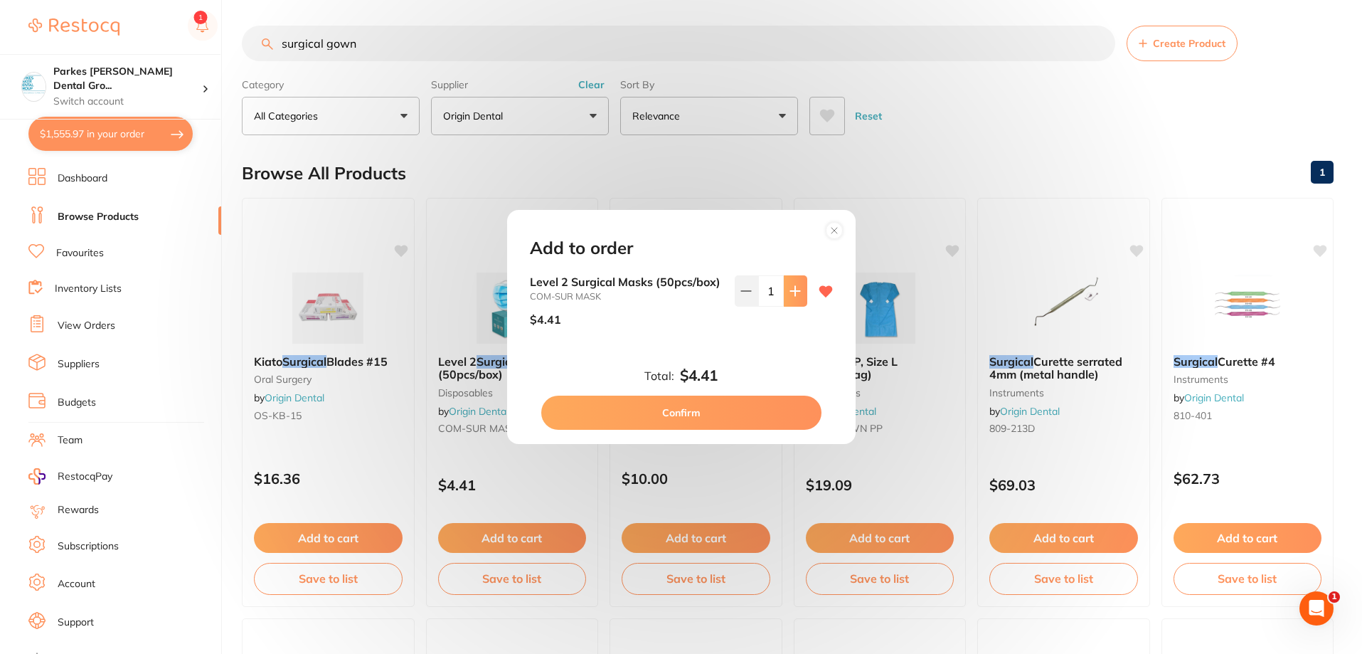
click at [789, 292] on icon at bounding box center [794, 290] width 11 height 11
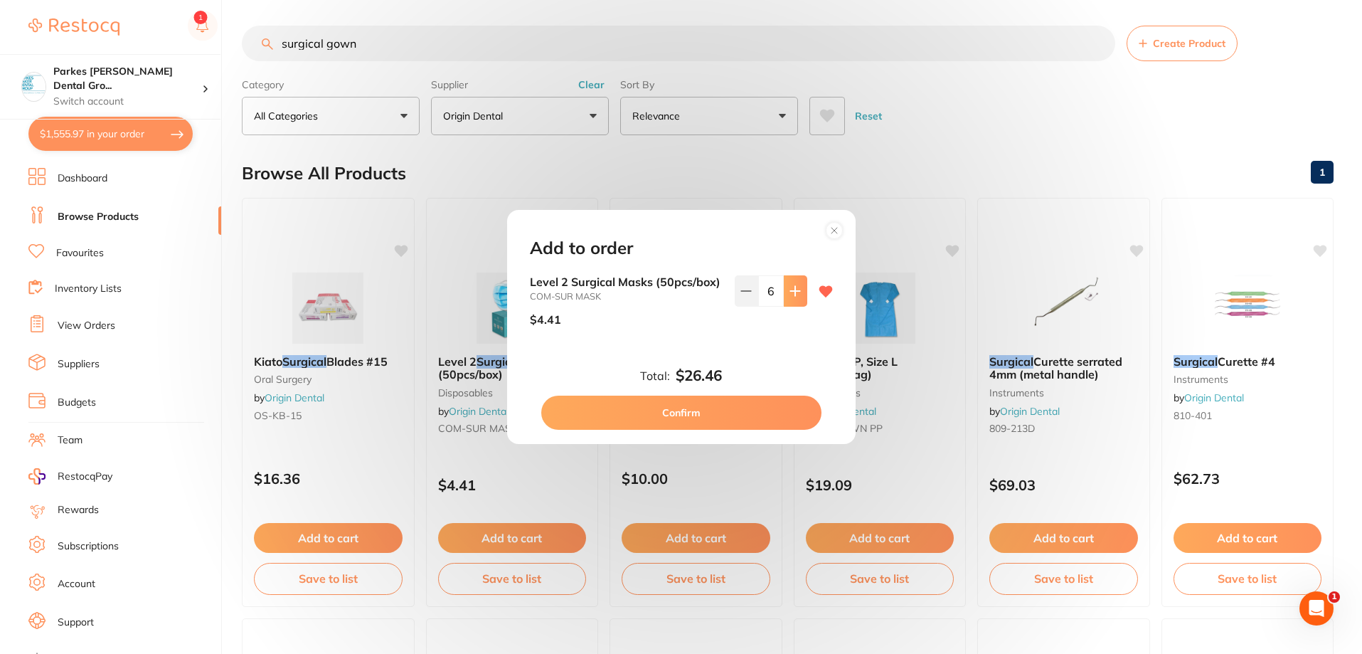
click at [789, 292] on icon at bounding box center [794, 290] width 11 height 11
type input "10"
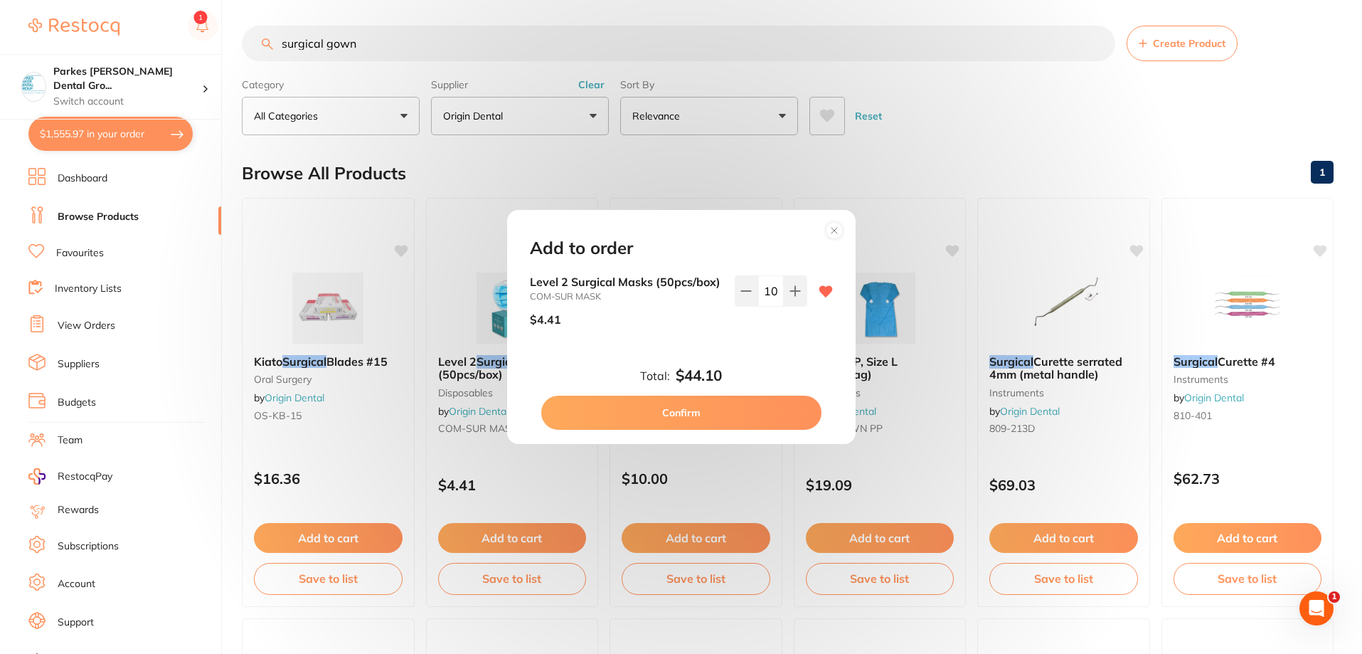
click at [707, 406] on button "Confirm" at bounding box center [681, 412] width 280 height 34
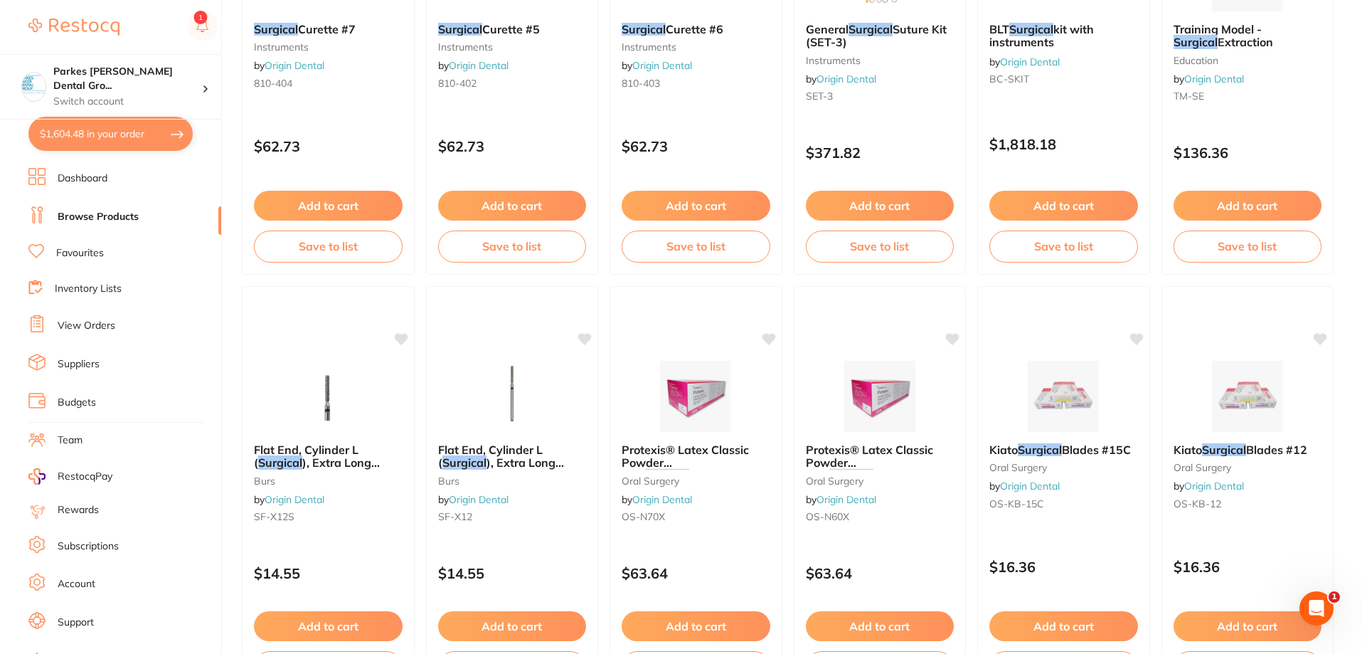
scroll to position [927, 0]
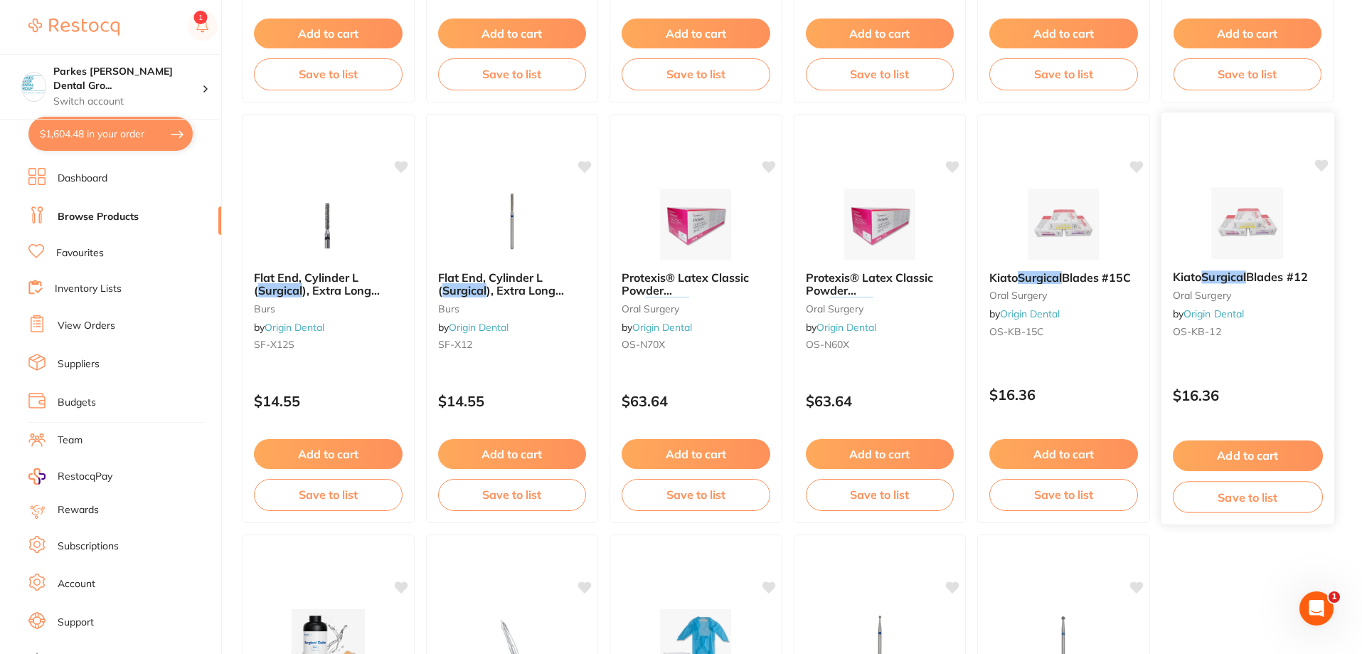
click at [1274, 452] on button "Add to cart" at bounding box center [1247, 455] width 150 height 31
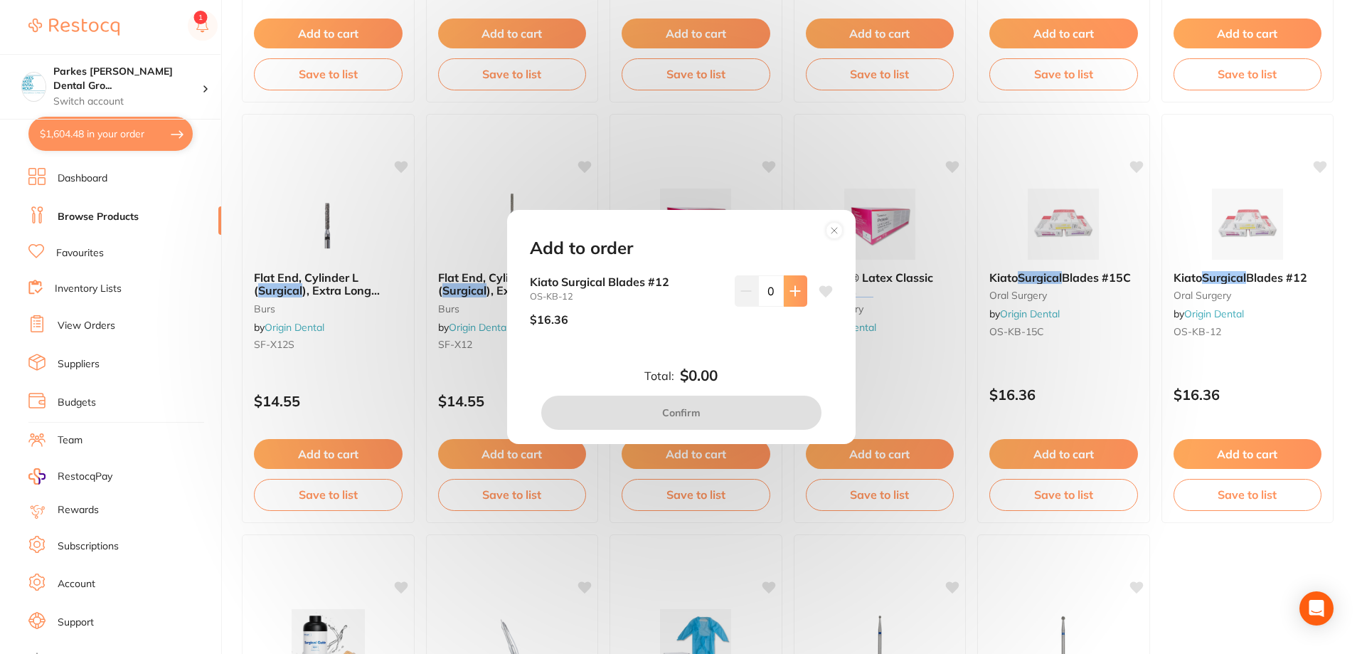
click at [797, 296] on button at bounding box center [795, 290] width 23 height 31
type input "1"
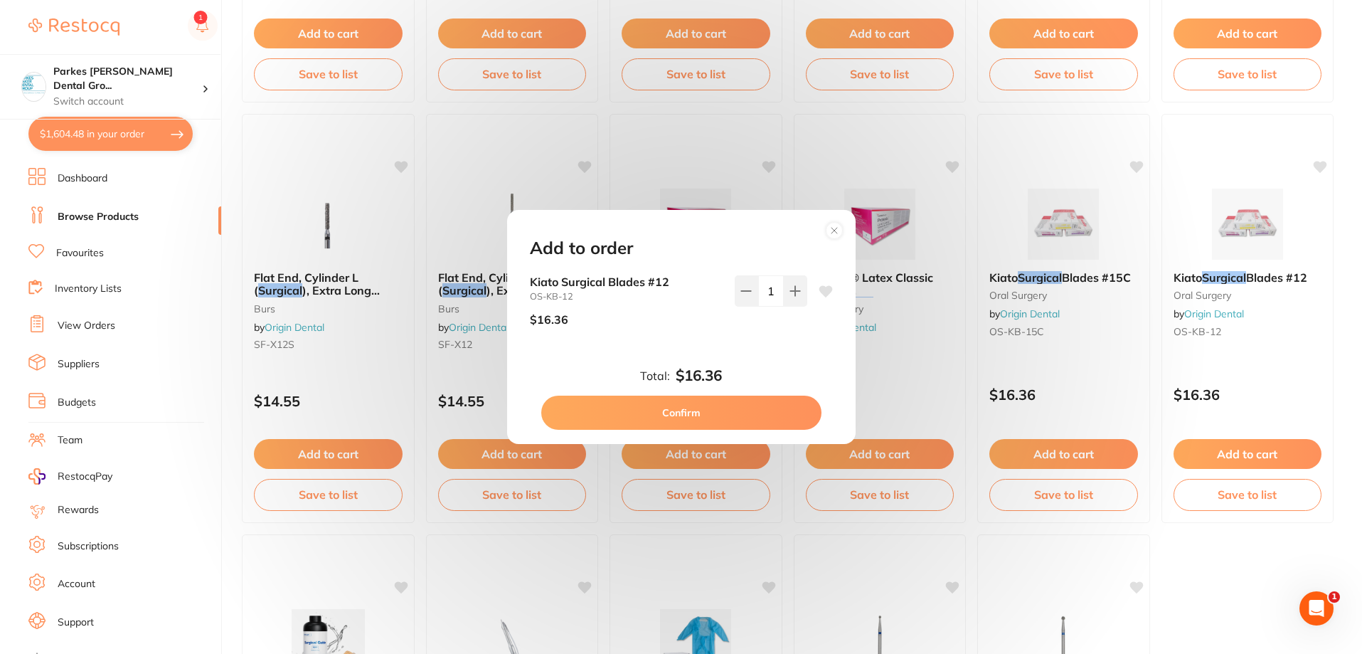
scroll to position [0, 0]
click at [712, 417] on button "Confirm" at bounding box center [681, 412] width 280 height 34
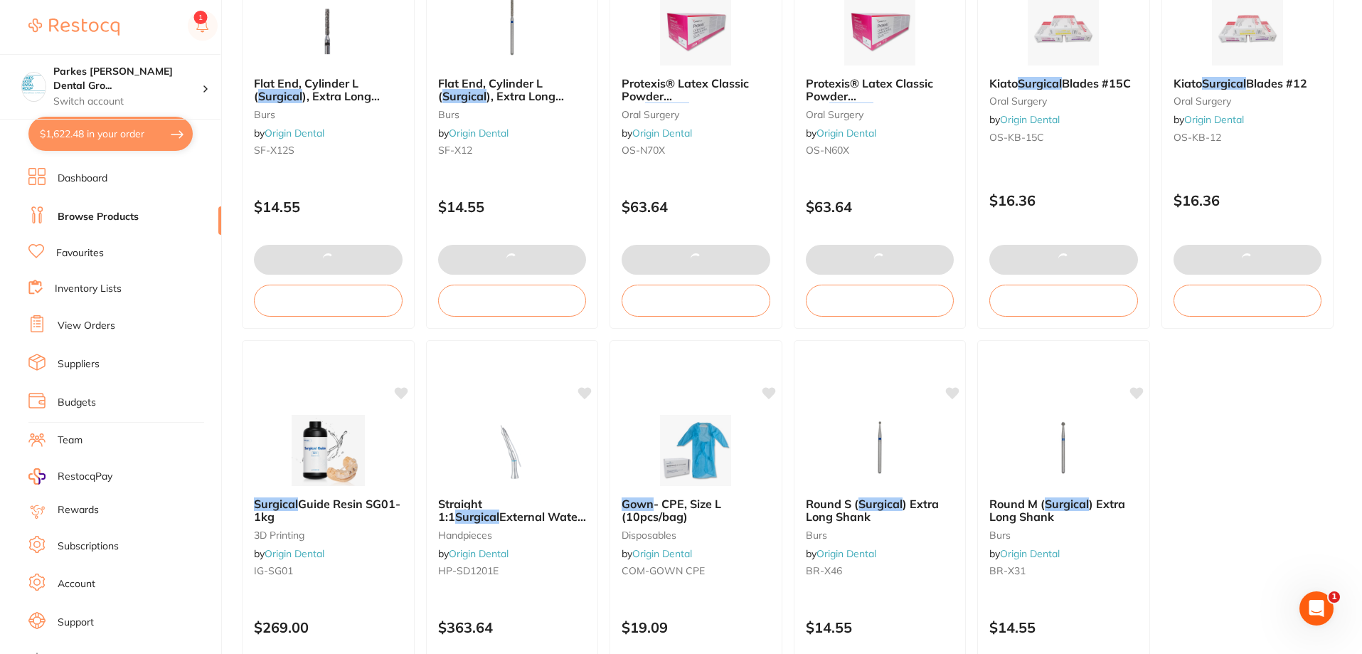
scroll to position [1291, 0]
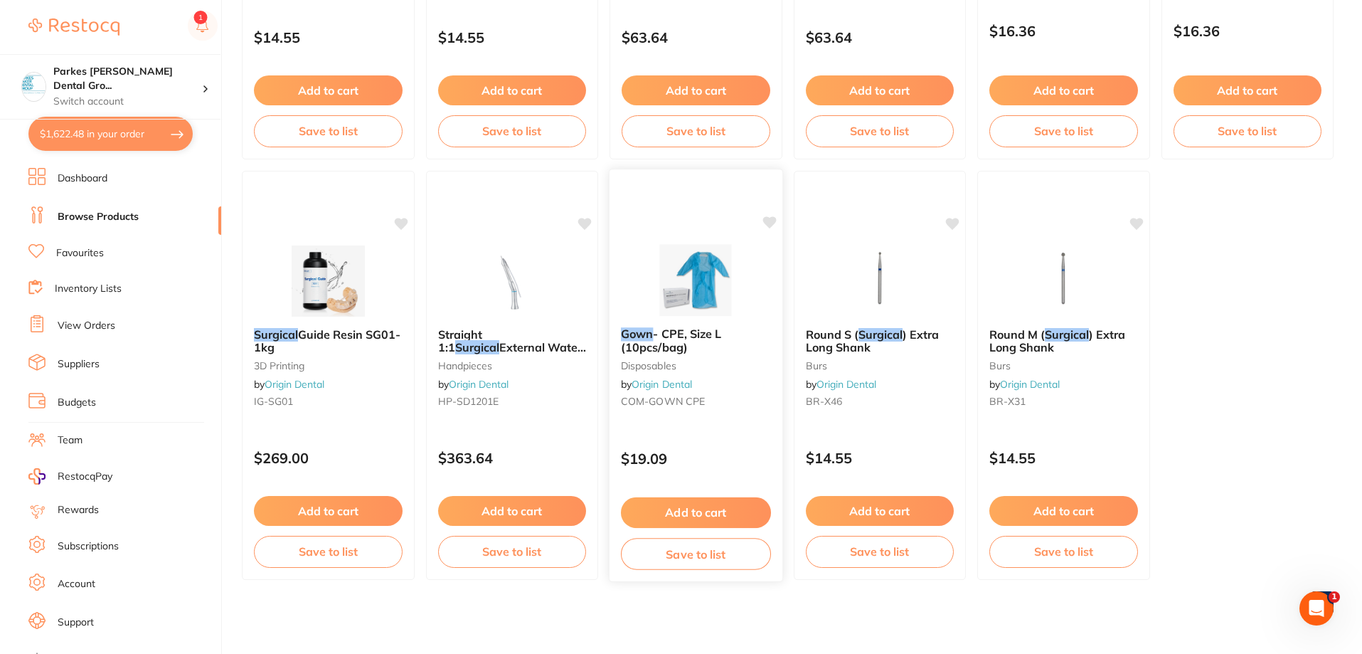
click at [737, 375] on div "Gown - CPE, Size L (10pcs/bag) disposables by Origin Dental COM-GOWN CPE" at bounding box center [696, 370] width 173 height 109
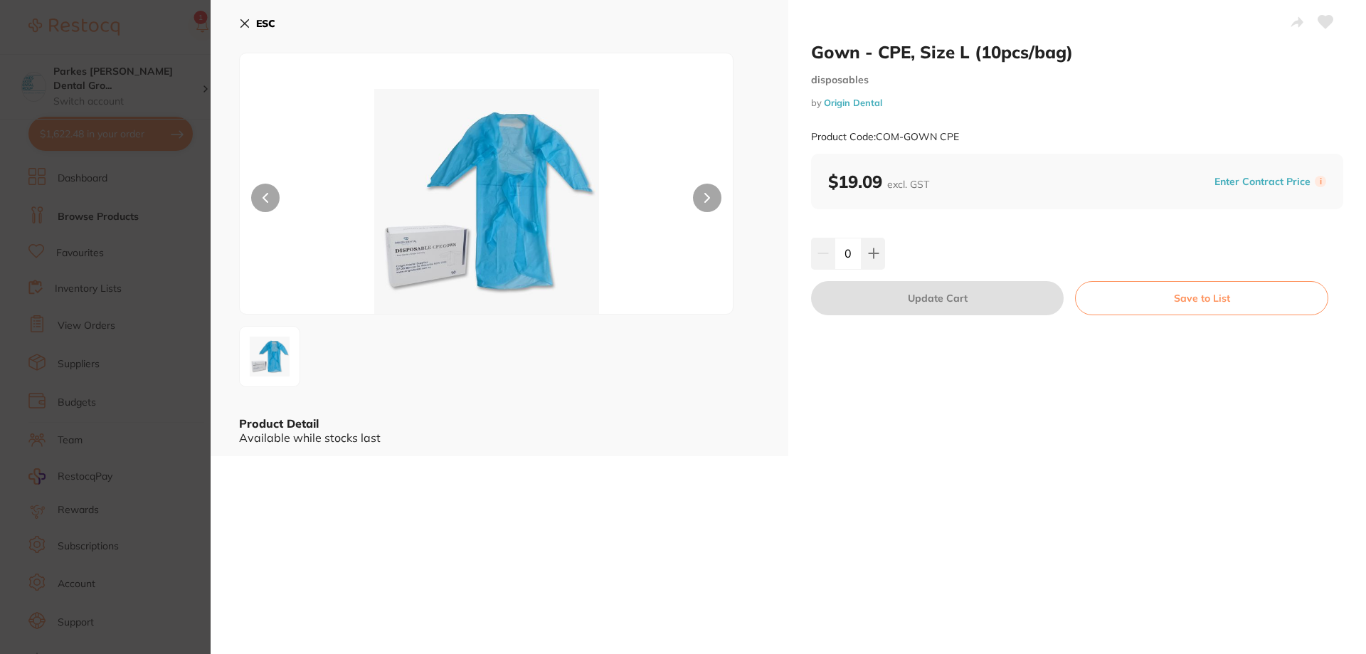
click at [240, 28] on icon at bounding box center [244, 23] width 11 height 11
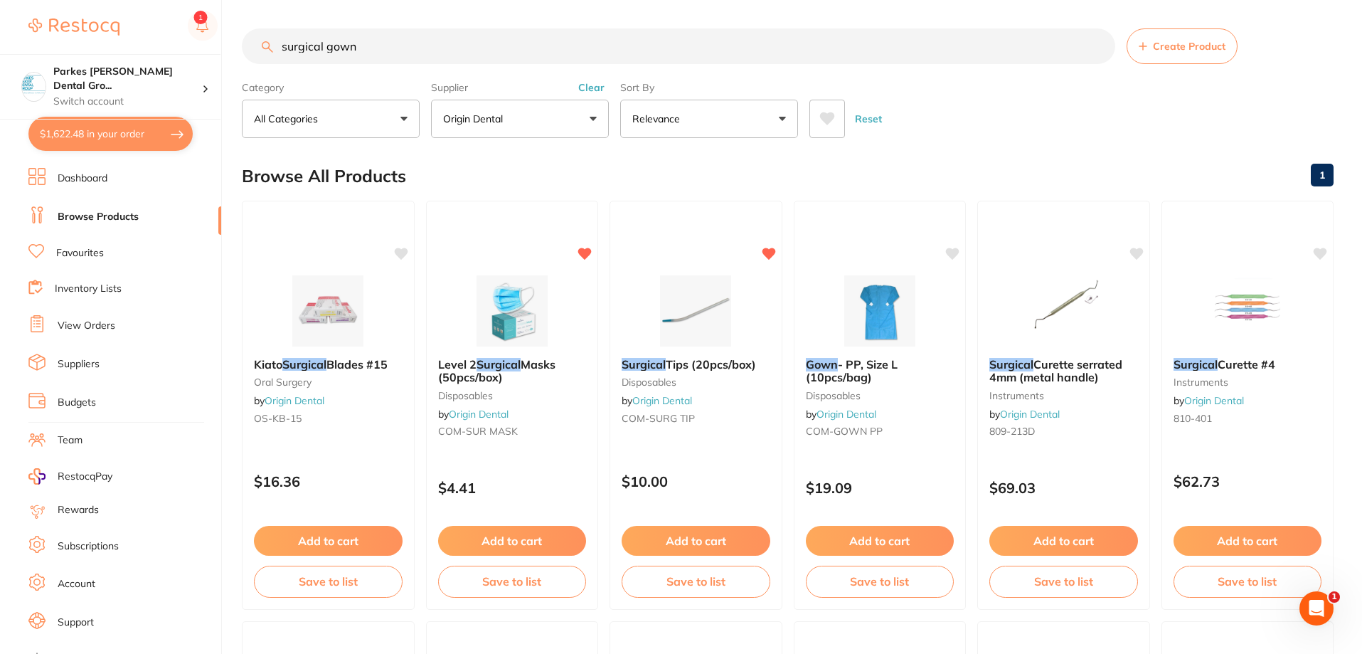
click at [136, 137] on button "$1,622.48 in your order" at bounding box center [110, 134] width 164 height 34
checkbox input "true"
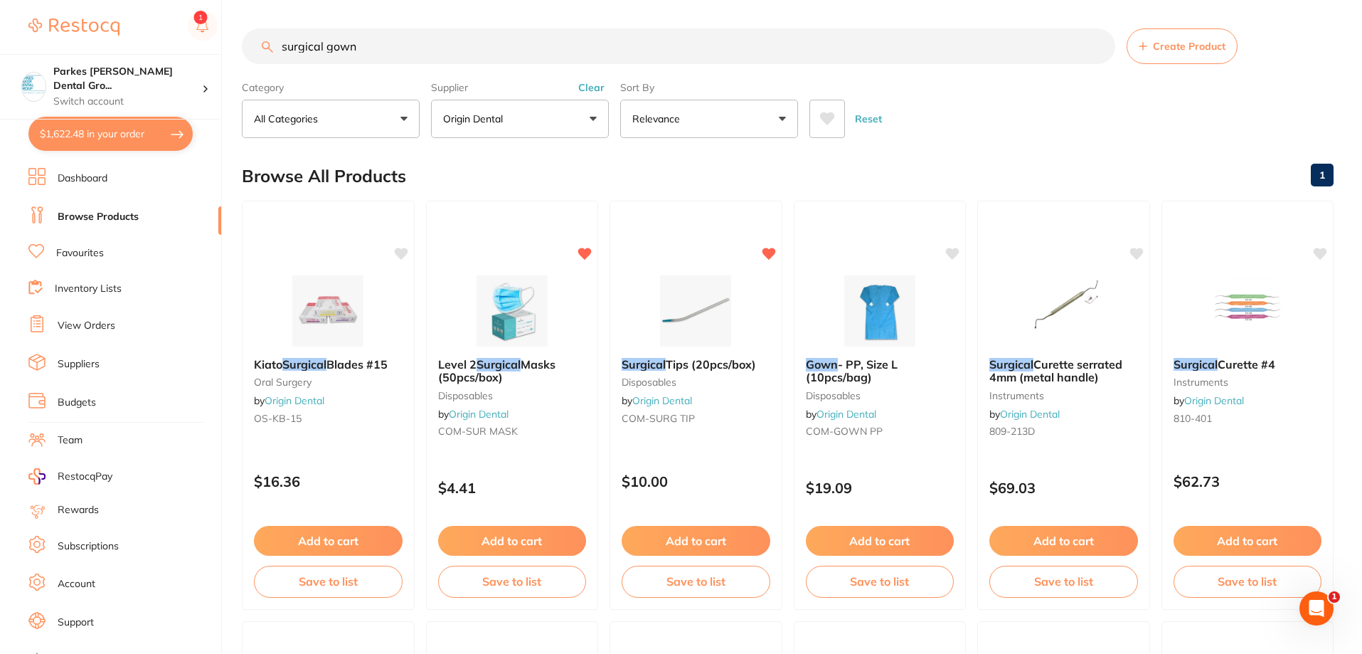
checkbox input "true"
